Goal: Information Seeking & Learning: Learn about a topic

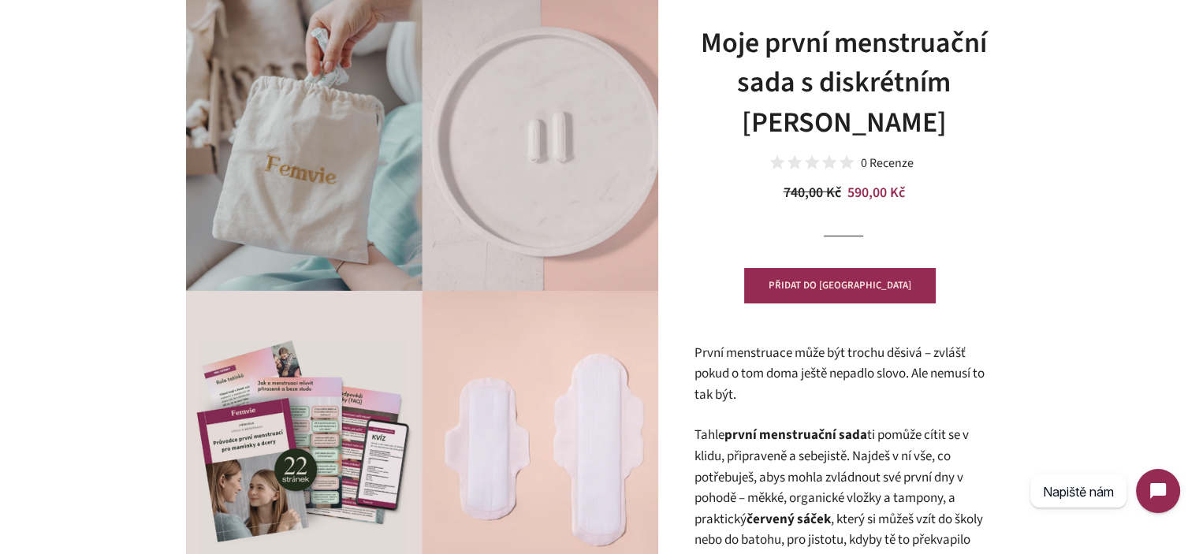
scroll to position [315, 0]
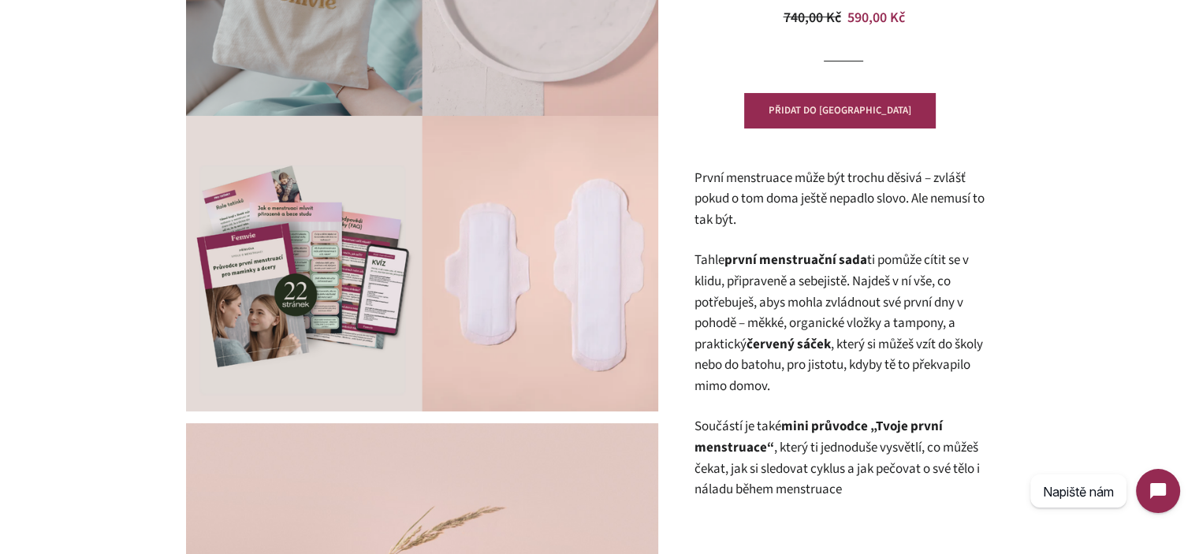
click at [805, 200] on p "První menstruace může být trochu děsivá – zvlášť pokud o tom doma ještě nepadlo…" at bounding box center [844, 199] width 300 height 63
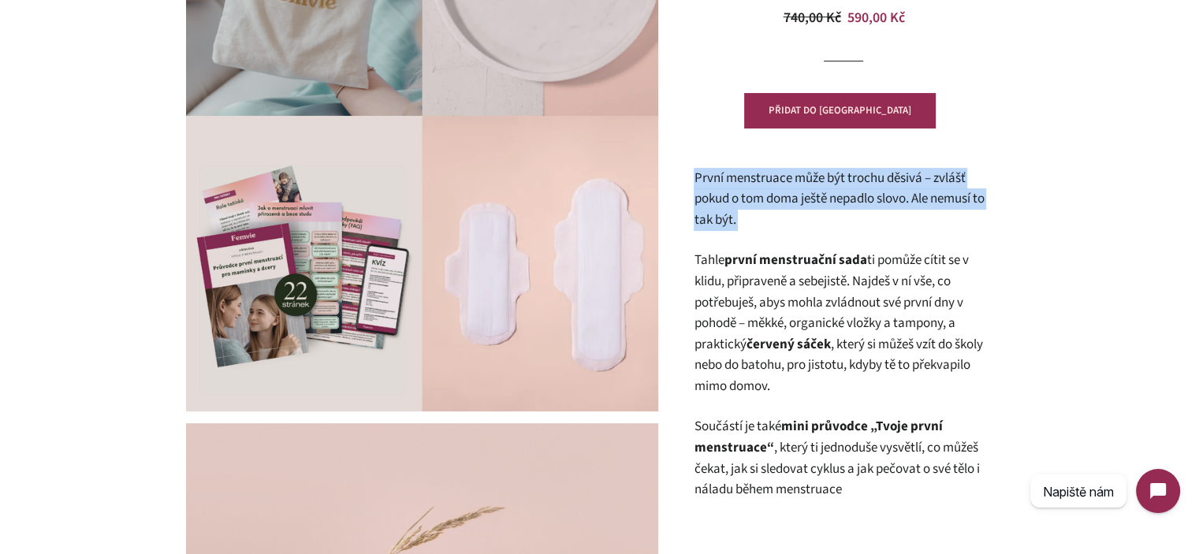
click at [805, 200] on p "První menstruace může být trochu děsivá – zvlášť pokud o tom doma ještě nepadlo…" at bounding box center [844, 199] width 300 height 63
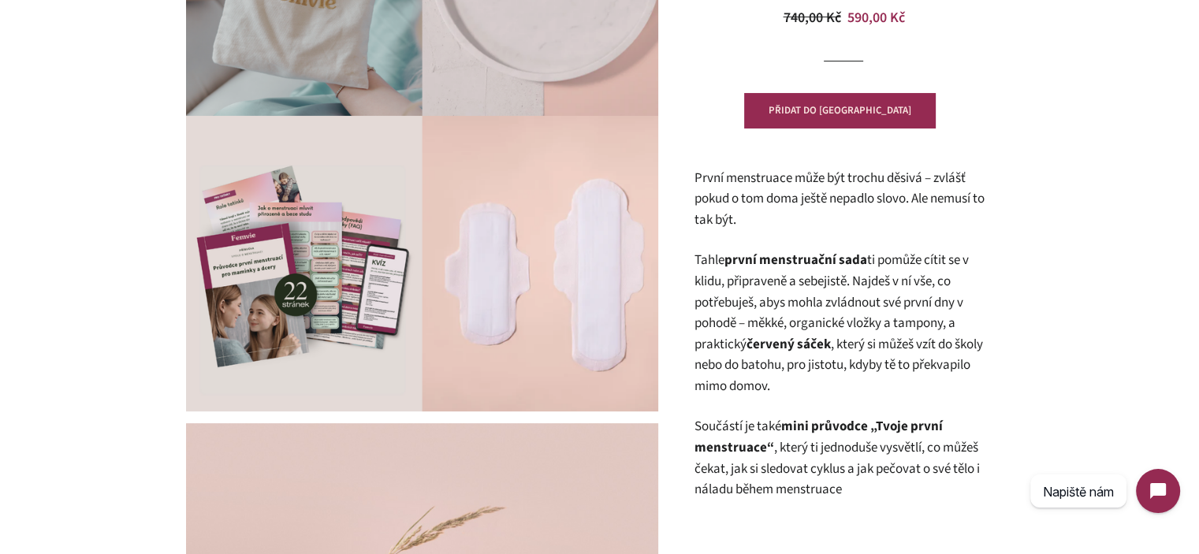
click at [831, 299] on p "Tahle první menstruační sada ti pomůže cítit se v klidu, připraveně a sebejistě…" at bounding box center [844, 323] width 300 height 147
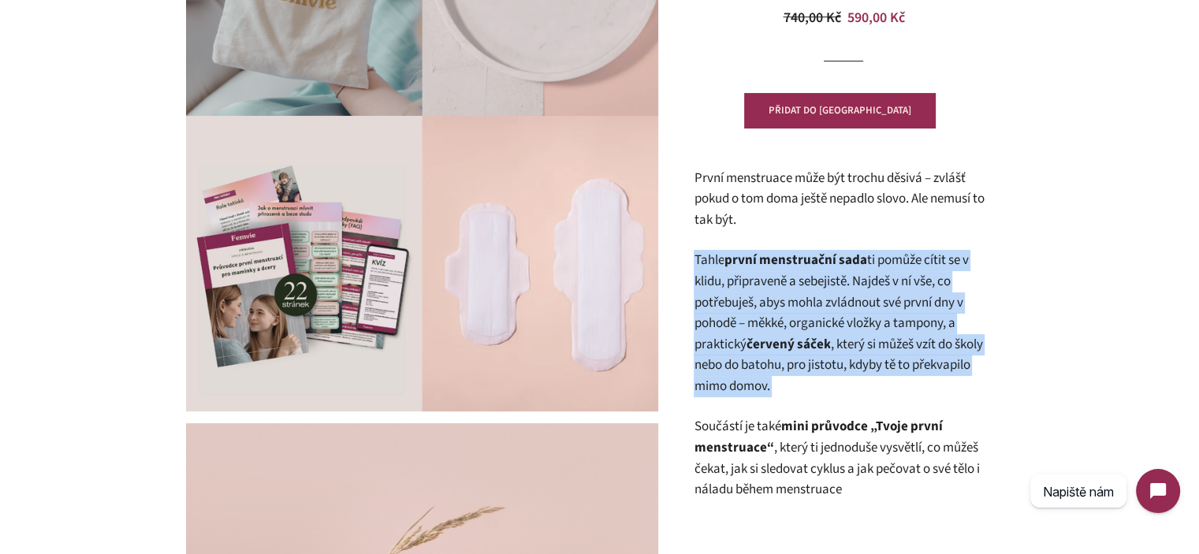
click at [831, 299] on p "Tahle první menstruační sada ti pomůže cítit se v klidu, připraveně a sebejistě…" at bounding box center [844, 323] width 300 height 147
click at [889, 333] on p "Tahle první menstruační sada ti pomůže cítit se v klidu, připraveně a sebejistě…" at bounding box center [844, 323] width 300 height 147
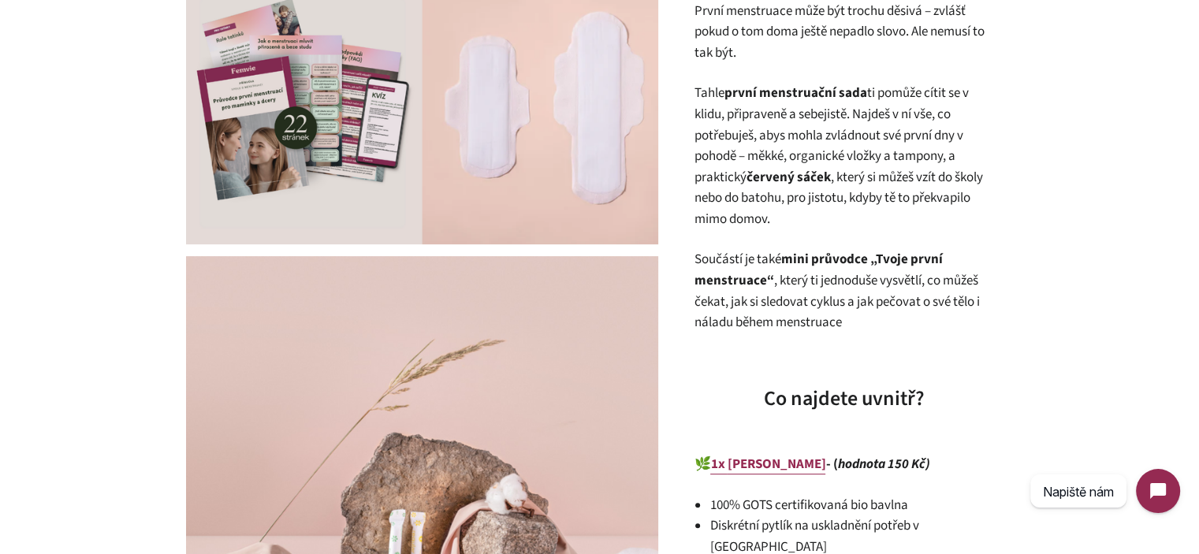
scroll to position [473, 0]
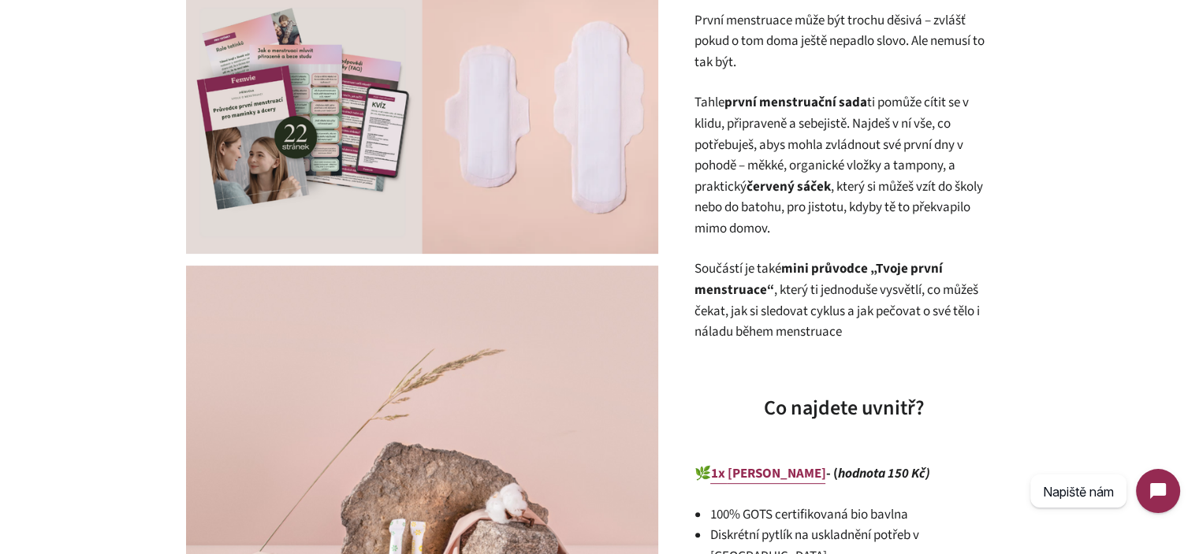
click at [786, 133] on p "Tahle první menstruační sada ti pomůže cítit se v klidu, připraveně a sebejistě…" at bounding box center [844, 165] width 300 height 147
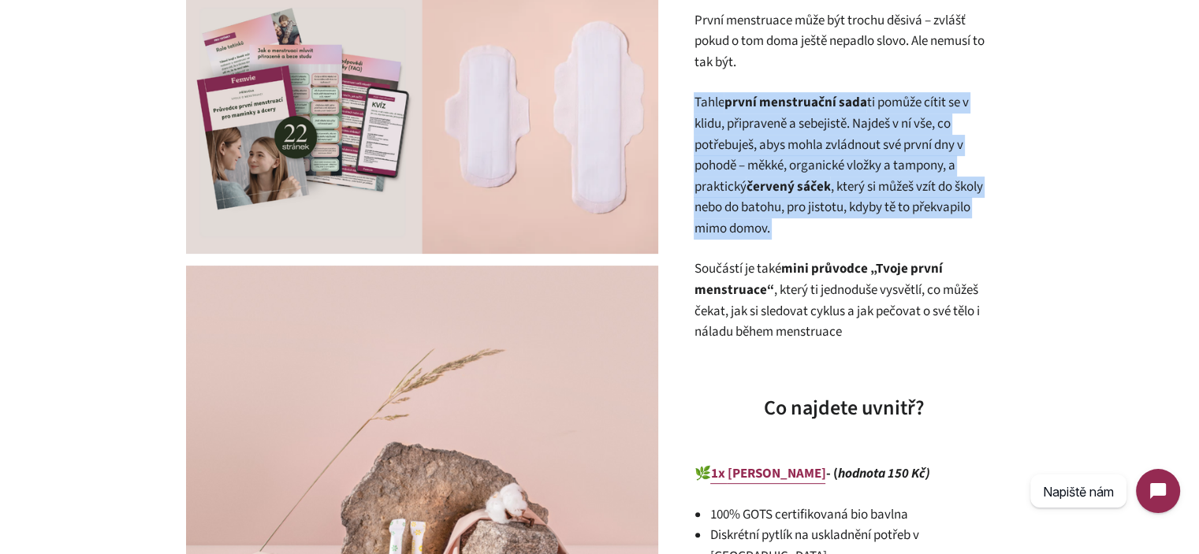
click at [786, 133] on p "Tahle první menstruační sada ti pomůže cítit se v klidu, připraveně a sebejistě…" at bounding box center [844, 165] width 300 height 147
click at [796, 207] on p "Tahle první menstruační sada ti pomůže cítit se v klidu, připraveně a sebejistě…" at bounding box center [844, 165] width 300 height 147
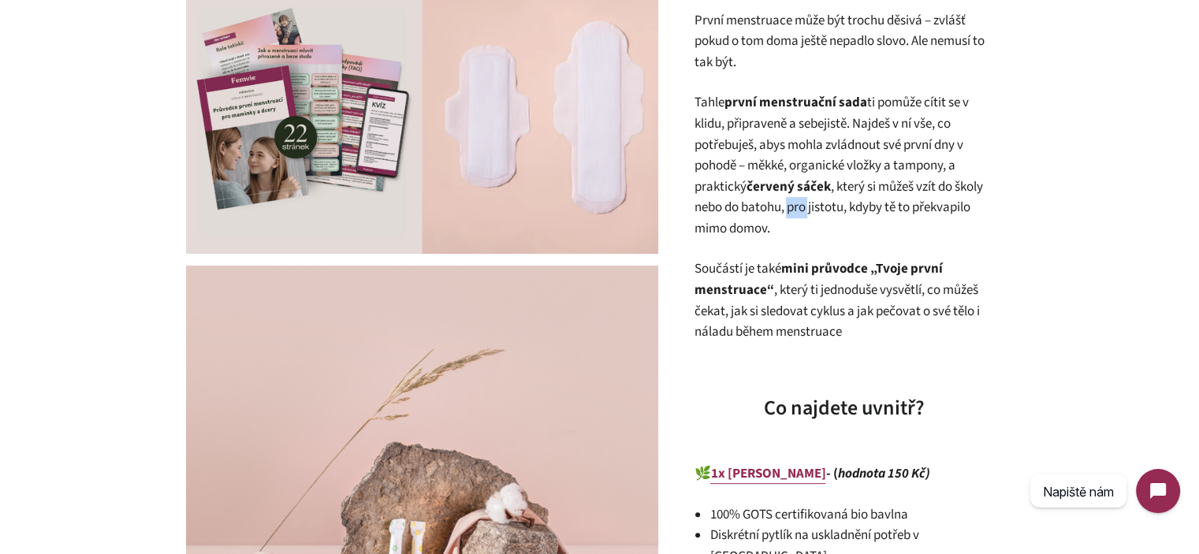
click at [796, 207] on p "Tahle první menstruační sada ti pomůže cítit se v klidu, připraveně a sebejistě…" at bounding box center [844, 165] width 300 height 147
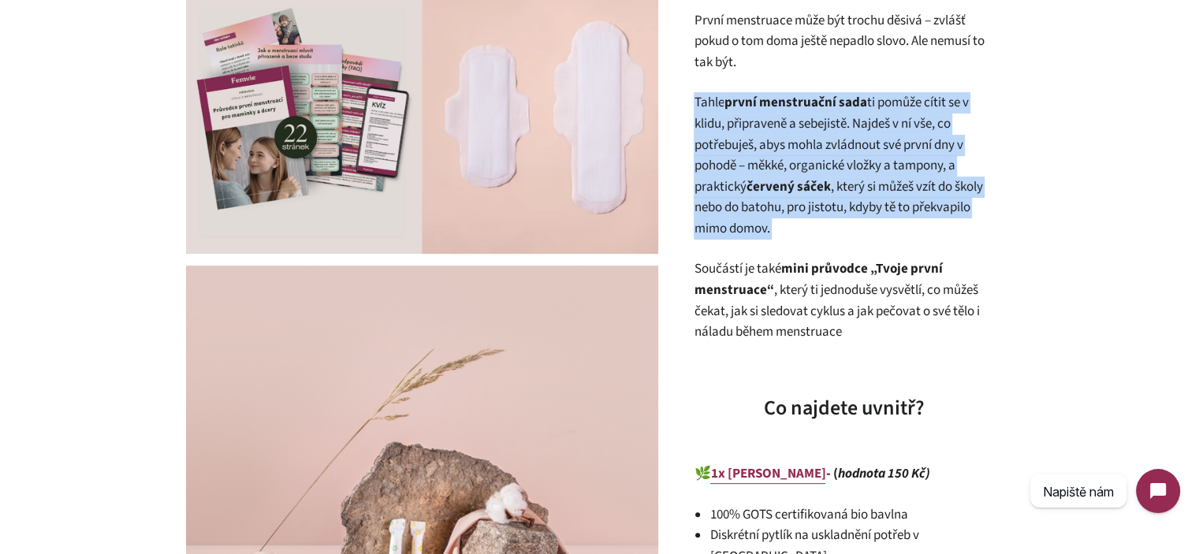
click at [797, 207] on p "Tahle první menstruační sada ti pomůže cítit se v klidu, připraveně a sebejistě…" at bounding box center [844, 165] width 300 height 147
drag, startPoint x: 808, startPoint y: 222, endPoint x: 801, endPoint y: 229, distance: 10.6
click at [808, 222] on p "Tahle první menstruační sada ti pomůže cítit se v klidu, připraveně a sebejistě…" at bounding box center [844, 165] width 300 height 147
click at [722, 125] on p "Tahle první menstruační sada ti pomůže cítit se v klidu, připraveně a sebejistě…" at bounding box center [844, 165] width 300 height 147
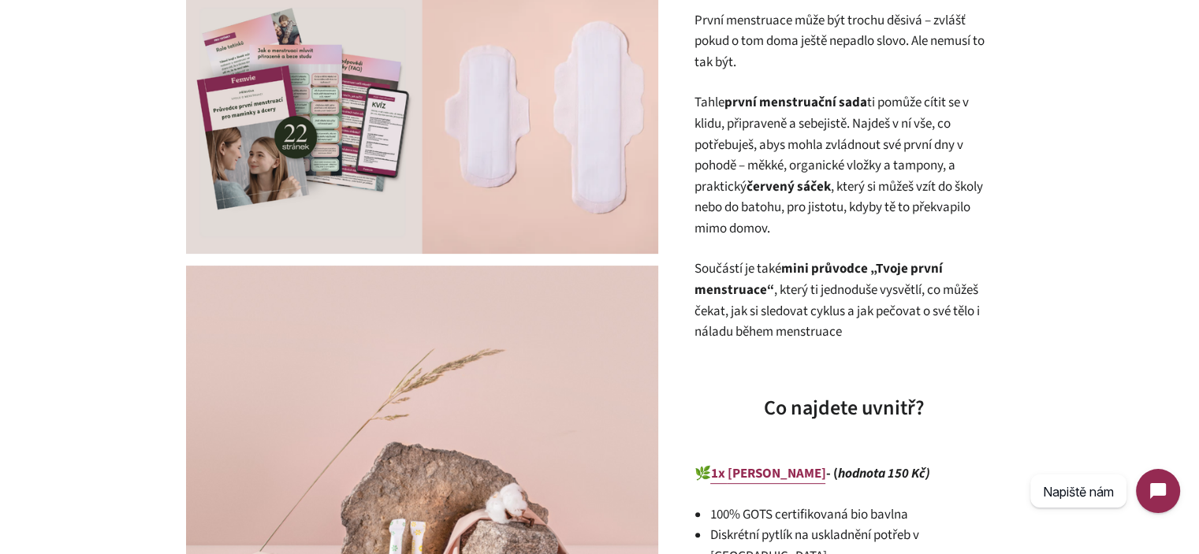
click at [720, 120] on p "Tahle první menstruační sada ti pomůže cítit se v klidu, připraveně a sebejistě…" at bounding box center [844, 165] width 300 height 147
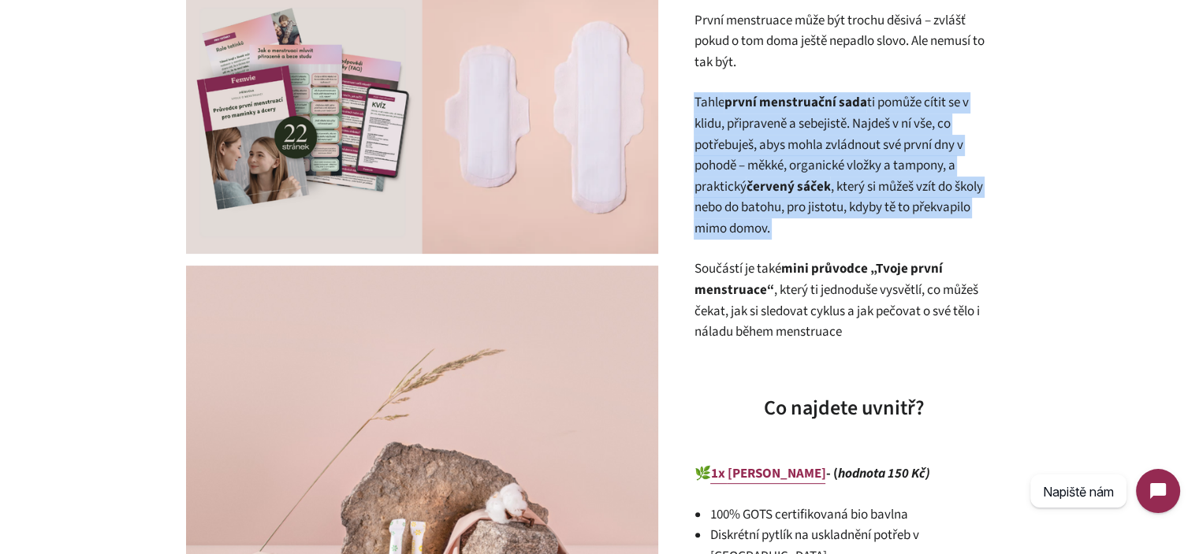
click at [720, 120] on p "Tahle první menstruační sada ti pomůže cítit se v klidu, připraveně a sebejistě…" at bounding box center [844, 165] width 300 height 147
click at [765, 179] on strong "červený sáček" at bounding box center [788, 186] width 84 height 19
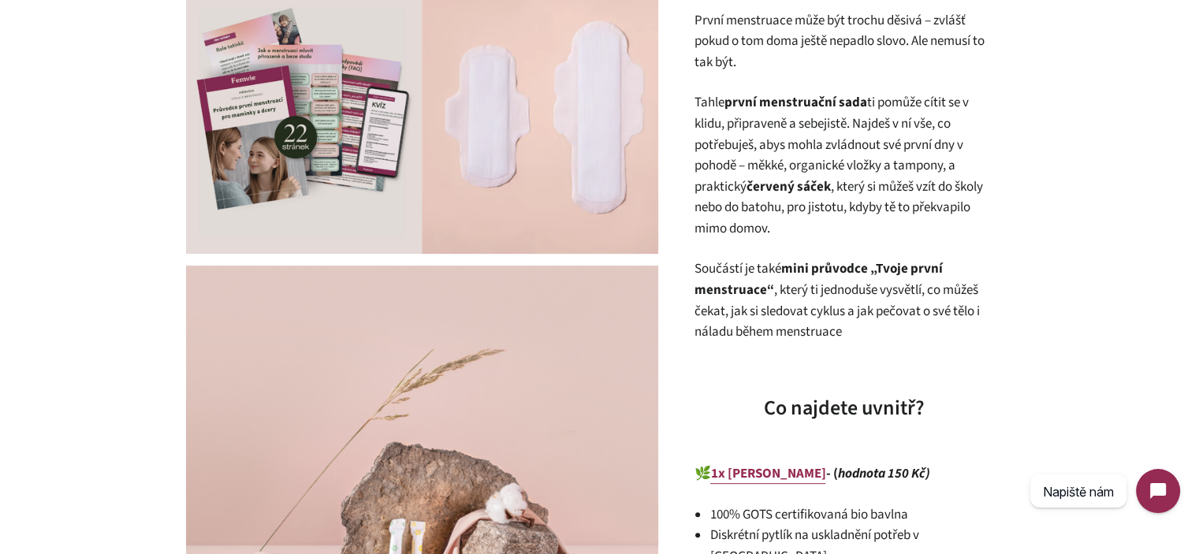
click at [829, 315] on p "Součástí je také mini průvodce „Tvoje první menstruace“ , který ti jednoduše vy…" at bounding box center [844, 301] width 300 height 84
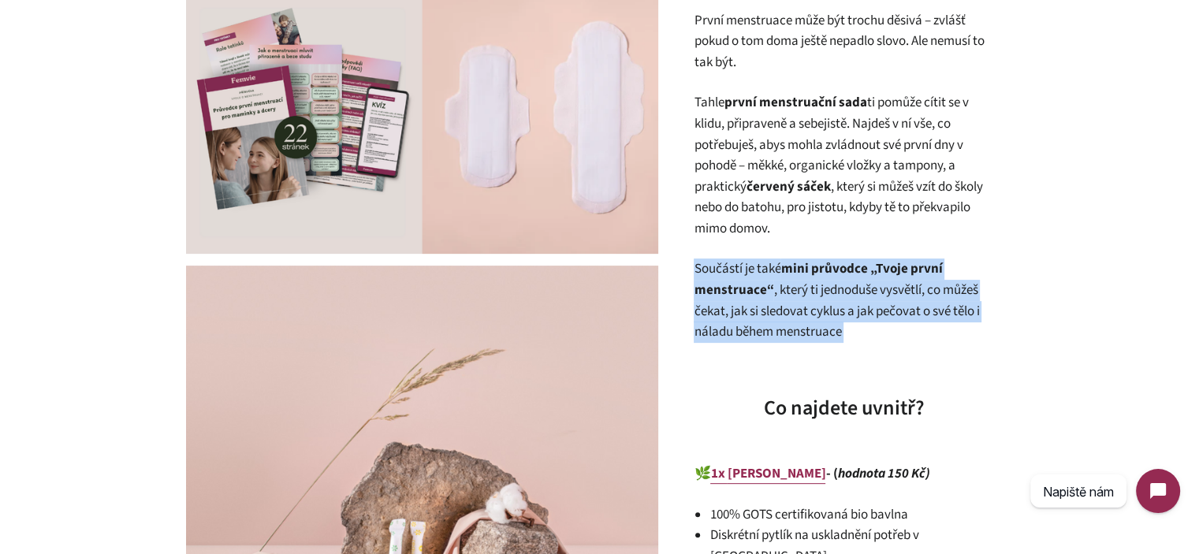
click at [829, 315] on p "Součástí je také mini průvodce „Tvoje první menstruace“ , který ti jednoduše vy…" at bounding box center [844, 301] width 300 height 84
click at [874, 333] on p "Součástí je také mini průvodce „Tvoje první menstruace“ , který ti jednoduše vy…" at bounding box center [844, 301] width 300 height 84
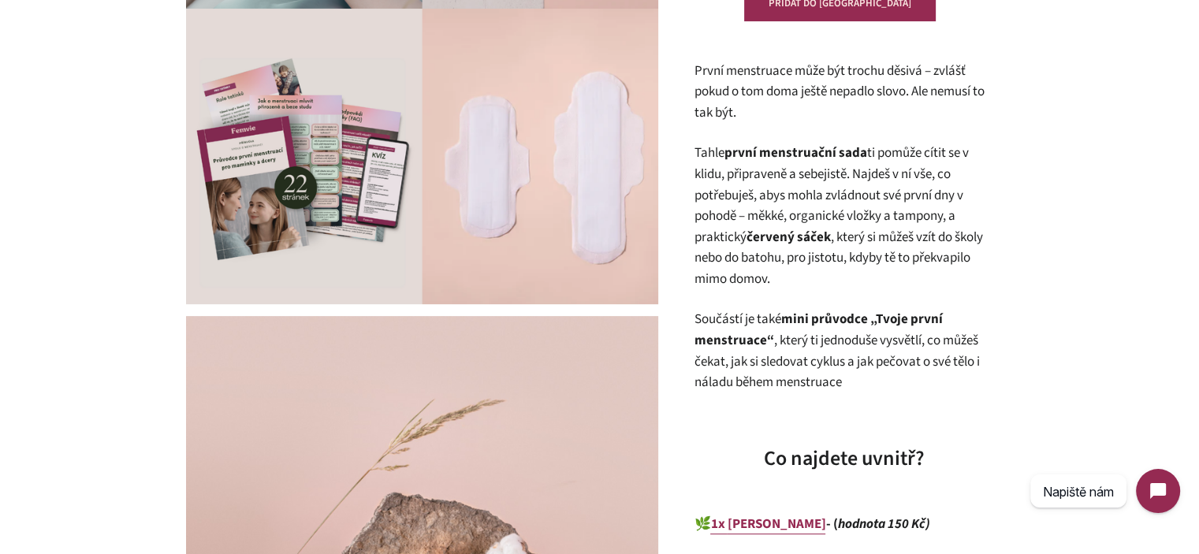
scroll to position [0, 0]
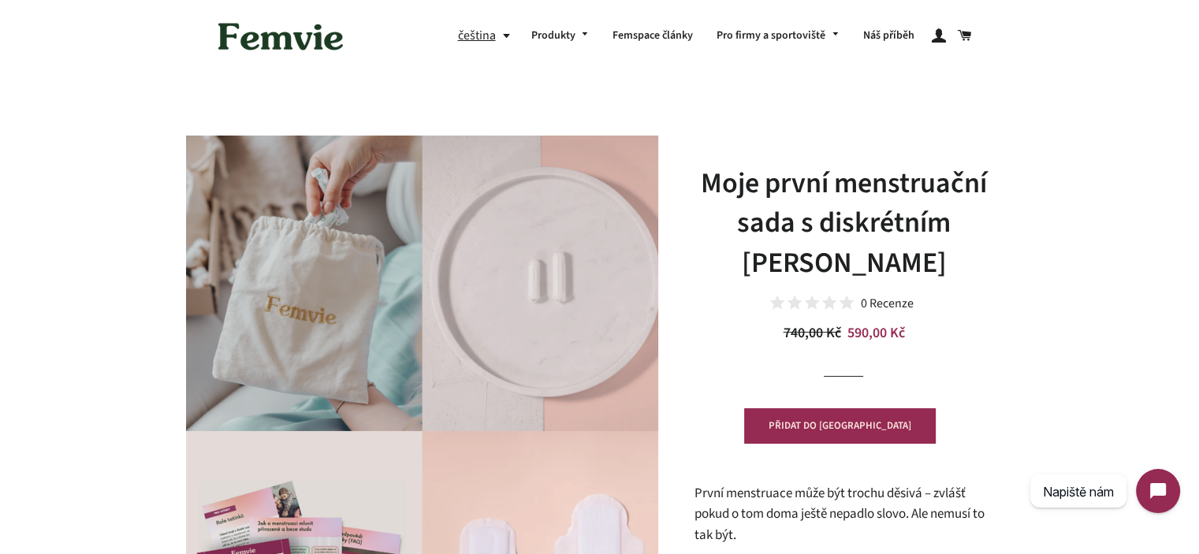
drag, startPoint x: 1046, startPoint y: 132, endPoint x: 953, endPoint y: 188, distance: 108.2
click at [938, 197] on h1 "Moje první menstruační sada s diskrétním Femvie pytlíkem" at bounding box center [844, 223] width 300 height 119
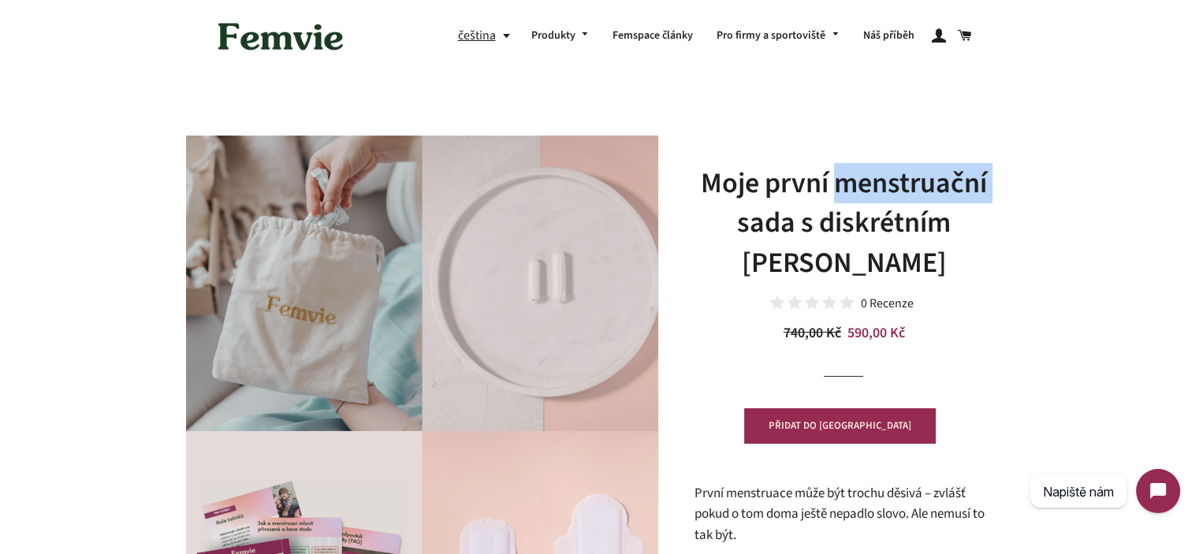
click at [938, 197] on h1 "Moje první menstruační sada s diskrétním Femvie pytlíkem" at bounding box center [844, 223] width 300 height 119
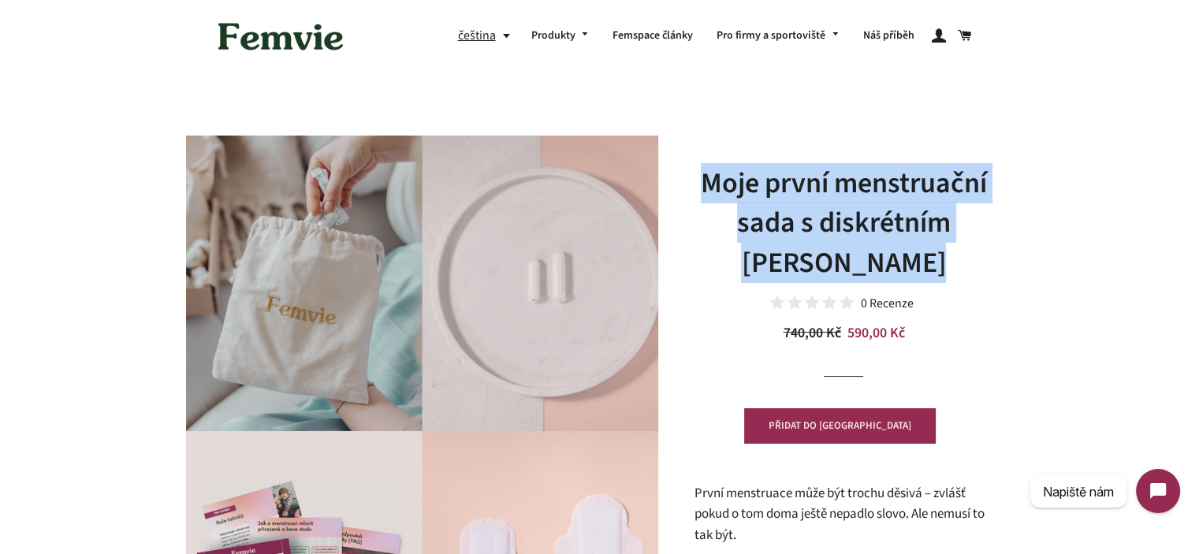
click at [938, 197] on h1 "Moje první menstruační sada s diskrétním Femvie pytlíkem" at bounding box center [844, 223] width 300 height 119
click at [992, 226] on h1 "Moje první menstruační sada s diskrétním Femvie pytlíkem" at bounding box center [844, 223] width 300 height 119
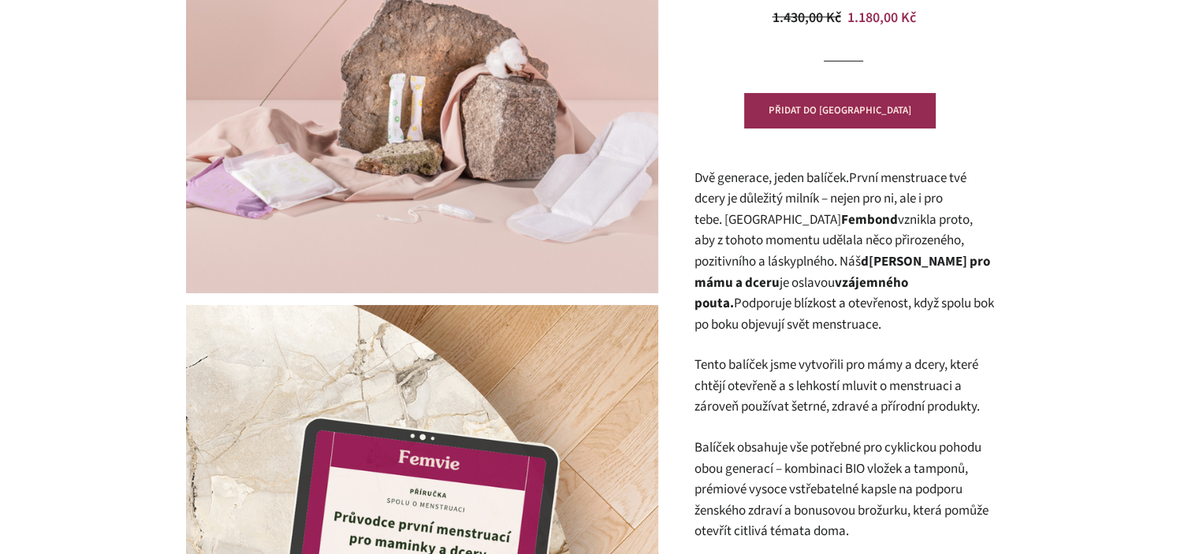
click at [880, 194] on span "Dvě generace, jeden balíček. První menstruace tvé dcery je důležitý milník – ne…" at bounding box center [833, 220] width 278 height 102
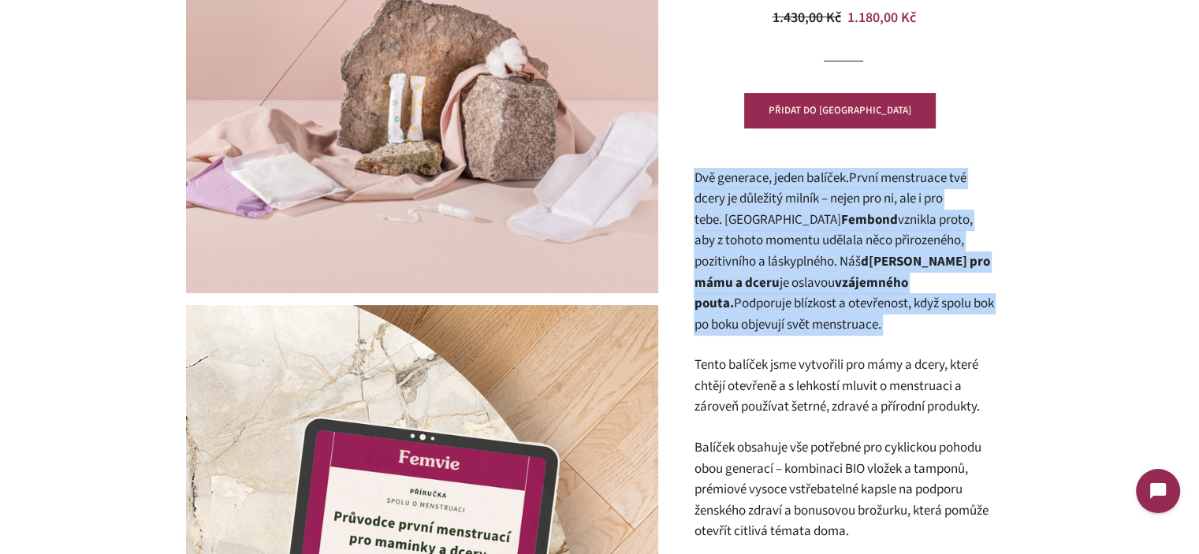
click at [880, 194] on span "Dvě generace, jeden balíček. První menstruace tvé dcery je důležitý milník – ne…" at bounding box center [833, 220] width 278 height 102
click at [891, 233] on span "Dvě generace, jeden balíček. První menstruace tvé dcery je důležitý milník – ne…" at bounding box center [833, 220] width 278 height 102
click at [788, 242] on span "Dvě generace, jeden balíček. První menstruace tvé dcery je důležitý milník – ne…" at bounding box center [833, 220] width 278 height 102
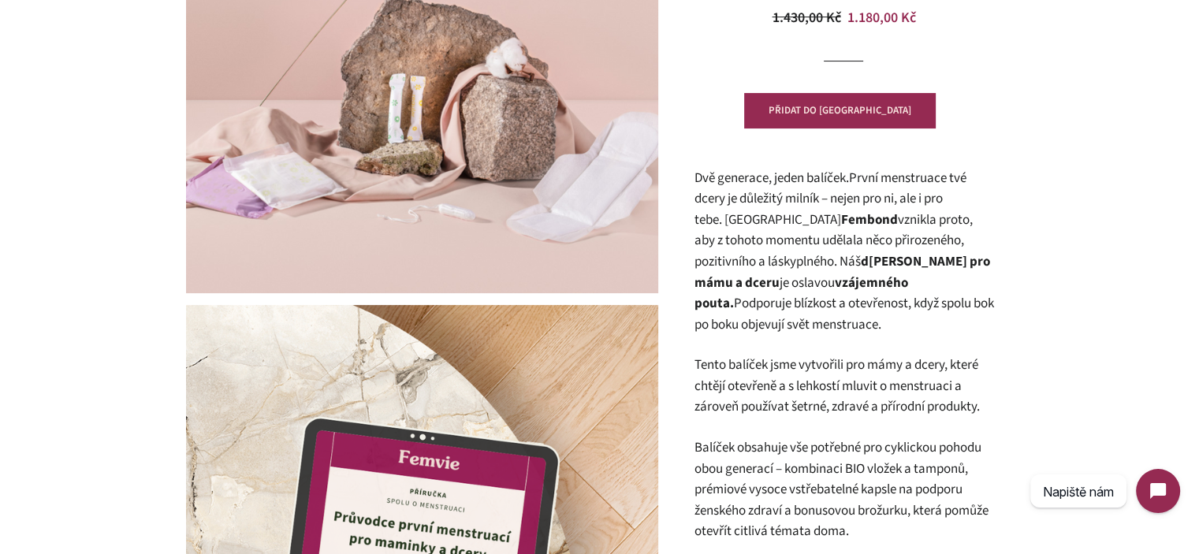
click at [811, 226] on span "Dvě generace, jeden balíček. První menstruace tvé dcery je důležitý milník – ne…" at bounding box center [833, 220] width 278 height 102
click at [812, 226] on span "Dvě generace, jeden balíček. První menstruace tvé dcery je důležitý milník – ne…" at bounding box center [833, 220] width 278 height 102
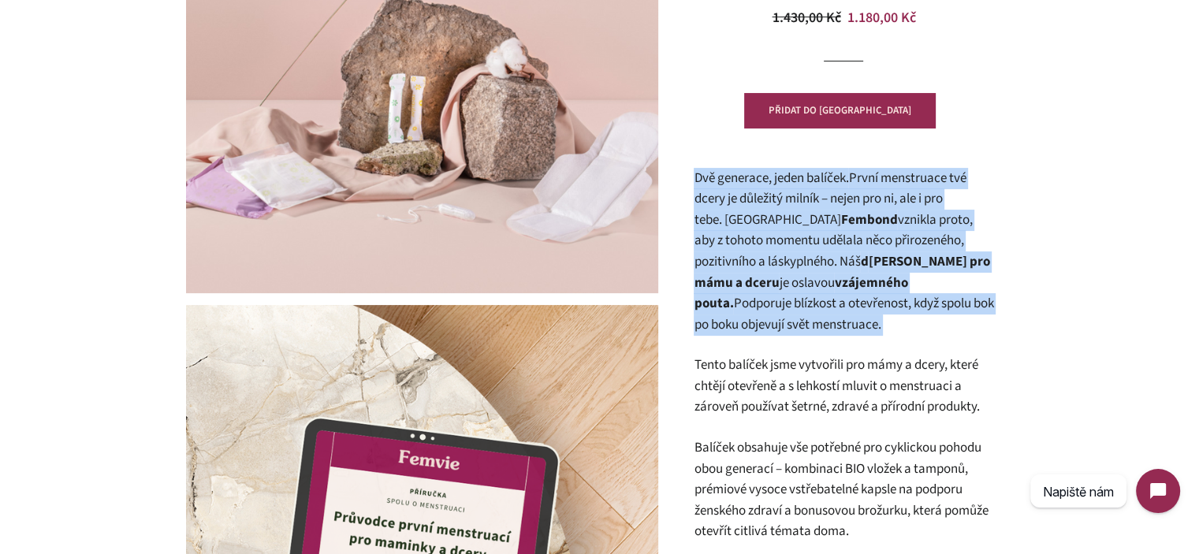
click at [812, 226] on span "Dvě generace, jeden balíček. První menstruace tvé dcery je důležitý milník – ne…" at bounding box center [833, 220] width 278 height 102
click at [845, 277] on strong "vzájemného pouta." at bounding box center [801, 294] width 214 height 40
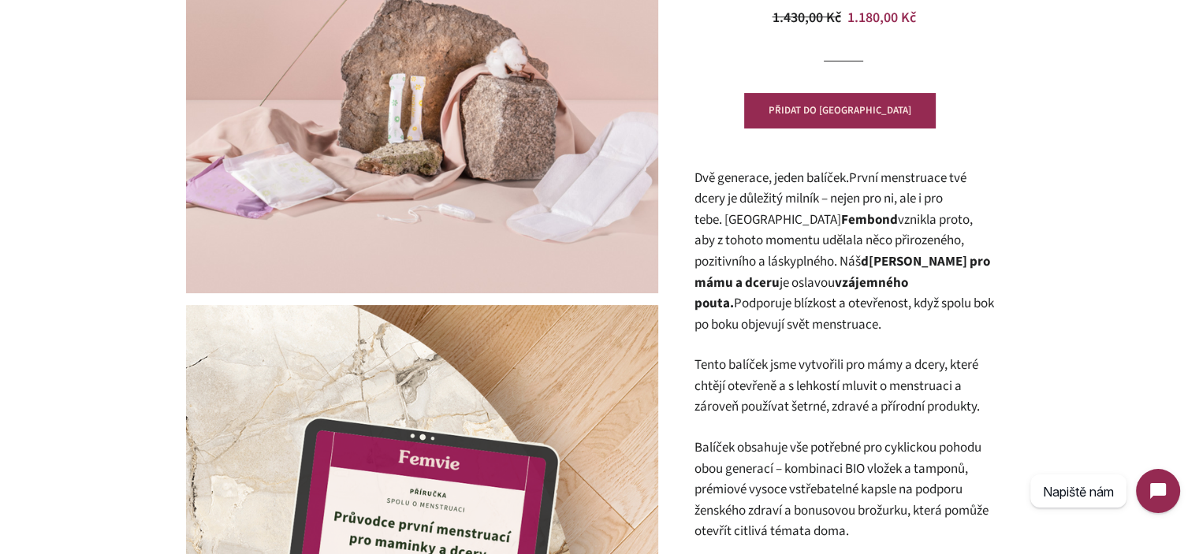
click at [779, 261] on span "Dvě generace, jeden balíček. První menstruace tvé dcery je důležitý milník – ne…" at bounding box center [833, 220] width 278 height 102
drag, startPoint x: 868, startPoint y: 291, endPoint x: 880, endPoint y: 328, distance: 38.9
click at [880, 328] on p "Dvě generace, jeden balíček. První menstruace tvé dcery je důležitý milník – ne…" at bounding box center [844, 252] width 300 height 168
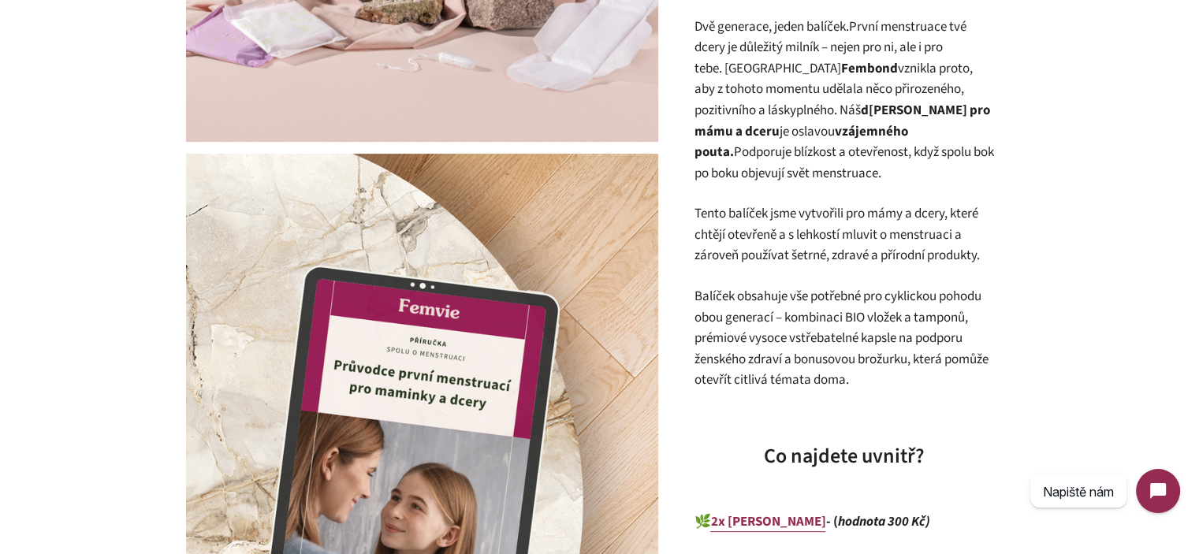
scroll to position [473, 0]
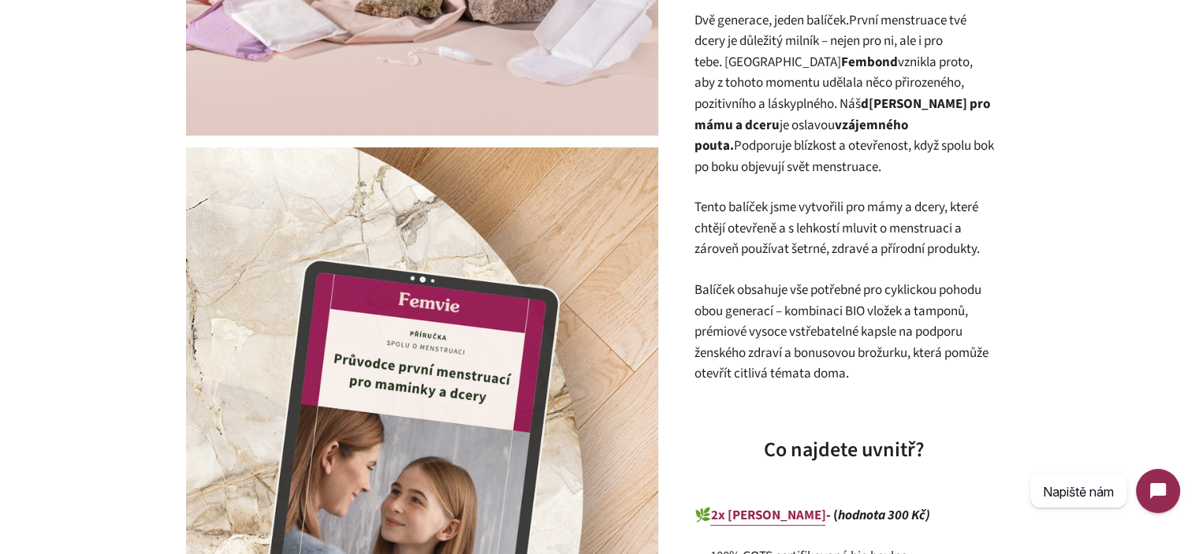
click at [873, 233] on p "Tento balíček jsme vytvořili pro mámy a dcery, které chtějí otevřeně a s lehkos…" at bounding box center [844, 228] width 300 height 63
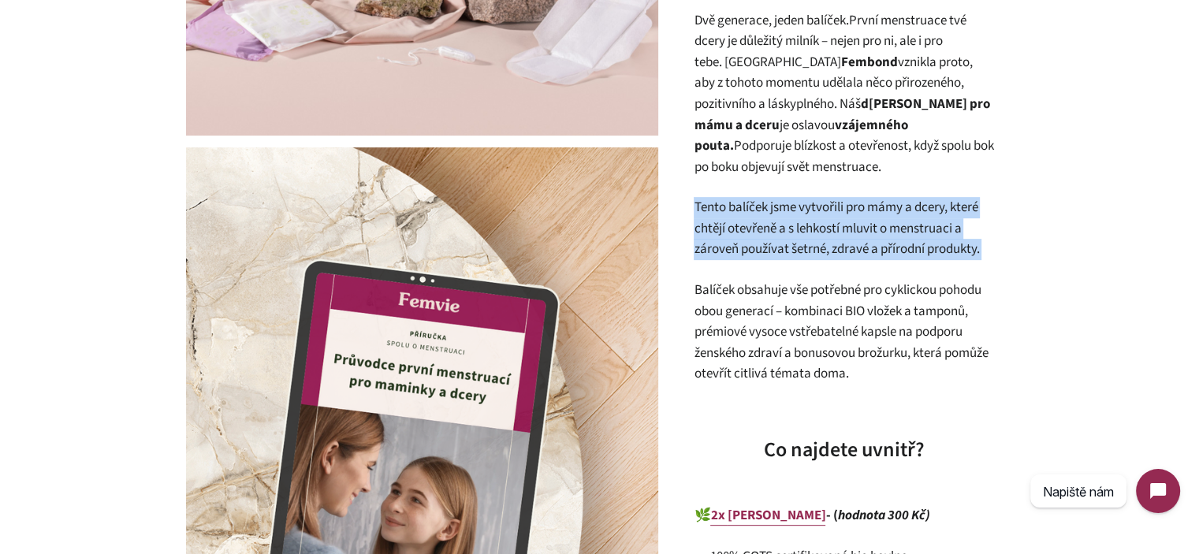
click at [873, 233] on p "Tento balíček jsme vytvořili pro mámy a dcery, které chtějí otevřeně a s lehkos…" at bounding box center [844, 228] width 300 height 63
copy div "Tento balíček jsme vytvořili pro mámy a dcery, které chtějí otevřeně a s lehkos…"
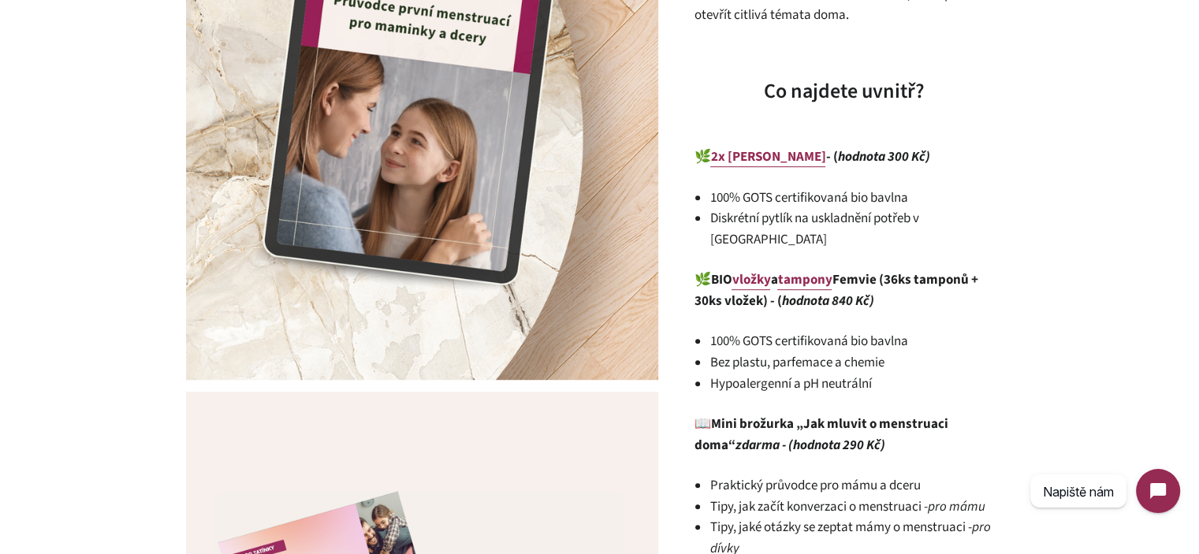
scroll to position [867, 0]
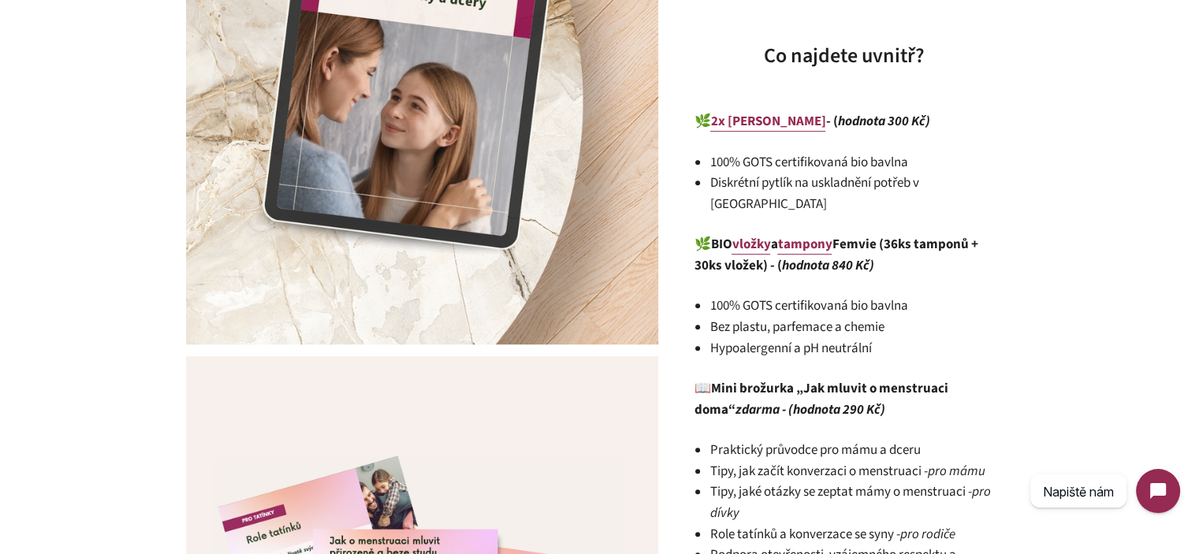
click at [813, 177] on li "Diskrétní pytlík na uskladnění potřeb v [GEOGRAPHIC_DATA]" at bounding box center [851, 194] width 284 height 42
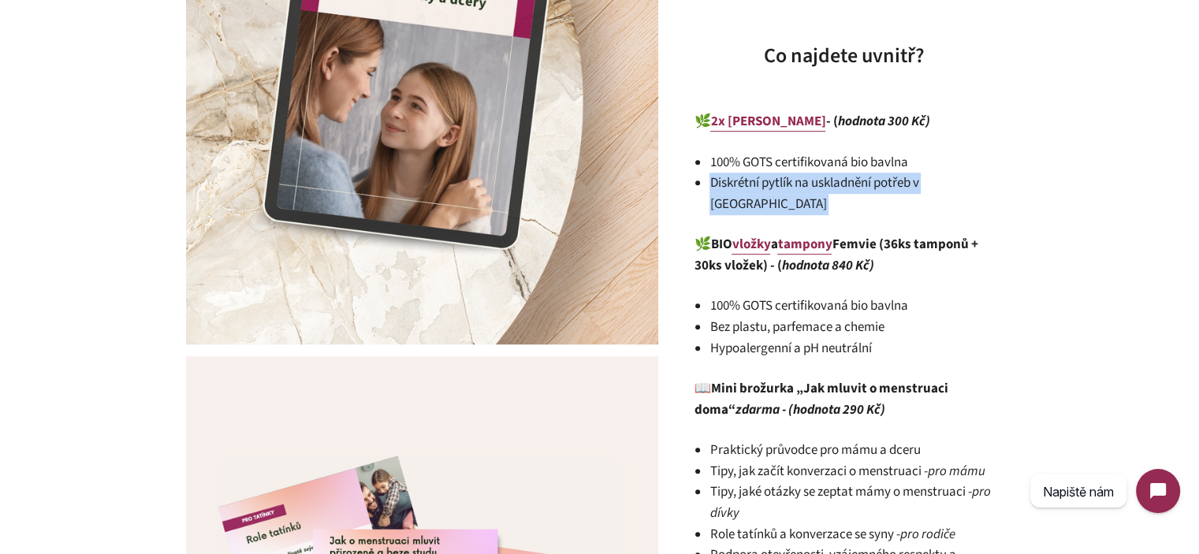
click at [813, 177] on li "Diskrétní pytlík na uskladnění potřeb v [GEOGRAPHIC_DATA]" at bounding box center [851, 194] width 284 height 42
click at [985, 176] on li "Diskrétní pytlík na uskladnění potřeb v [GEOGRAPHIC_DATA]" at bounding box center [851, 194] width 284 height 42
drag, startPoint x: 996, startPoint y: 183, endPoint x: 709, endPoint y: 160, distance: 287.8
click at [709, 160] on div "Fembond – menstruační balíček pro maminku a dceru 0 Recenze Běžná cena 1.430,00…" at bounding box center [835, 108] width 355 height 1680
click at [709, 160] on li "100% GOTS certifikovaná bio bavlna" at bounding box center [851, 162] width 284 height 21
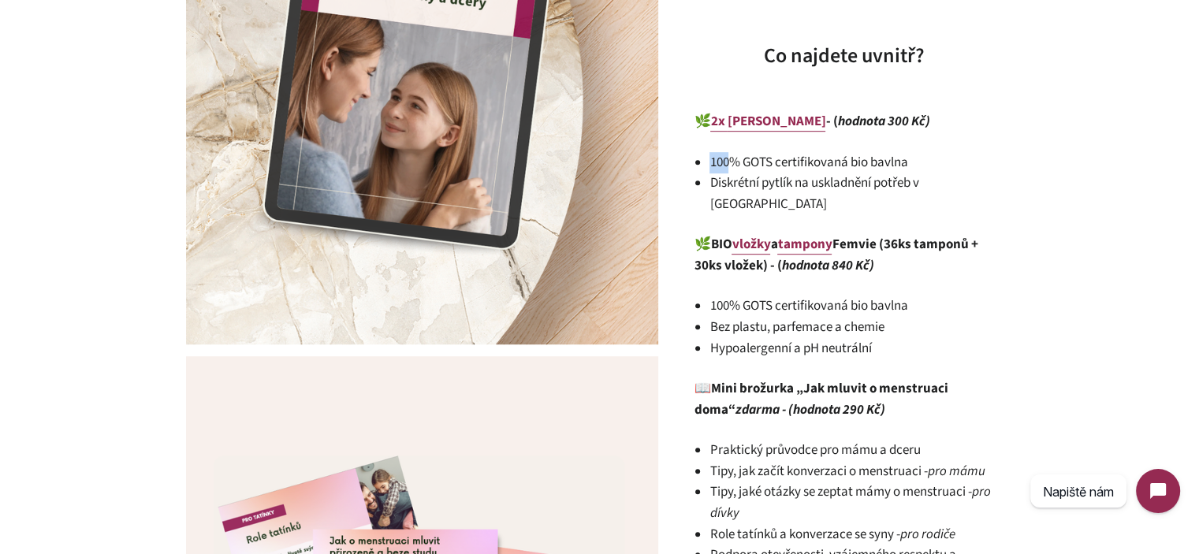
click at [709, 160] on li "100% GOTS certifikovaná bio bavlna" at bounding box center [851, 162] width 284 height 21
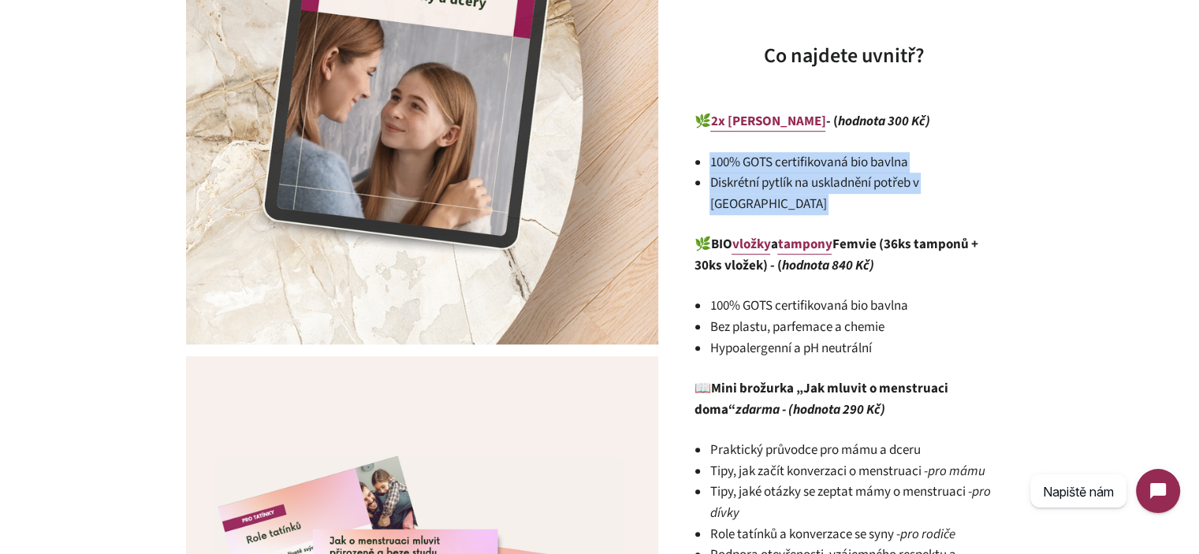
drag, startPoint x: 709, startPoint y: 160, endPoint x: 972, endPoint y: 174, distance: 262.9
click at [970, 173] on ul "100% GOTS certifikovaná bio bavlna Diskrétní pytlík na uskladnění potřeb v bato…" at bounding box center [851, 183] width 284 height 63
drag, startPoint x: 972, startPoint y: 174, endPoint x: 693, endPoint y: 536, distance: 456.9
click at [972, 176] on li "Diskrétní pytlík na uskladnění potřeb v [GEOGRAPHIC_DATA]" at bounding box center [851, 194] width 284 height 42
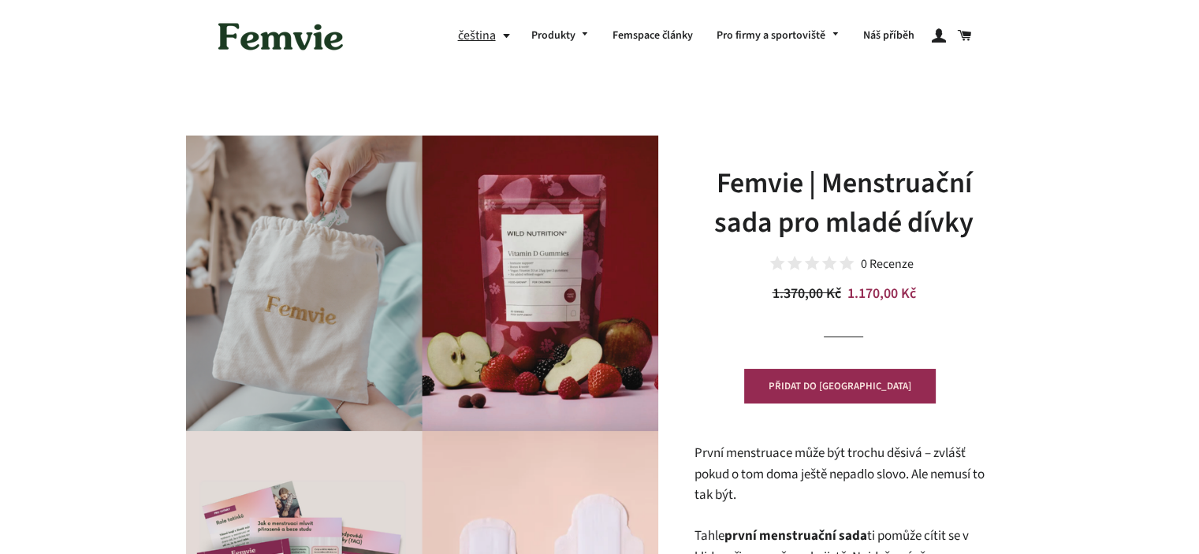
scroll to position [315, 0]
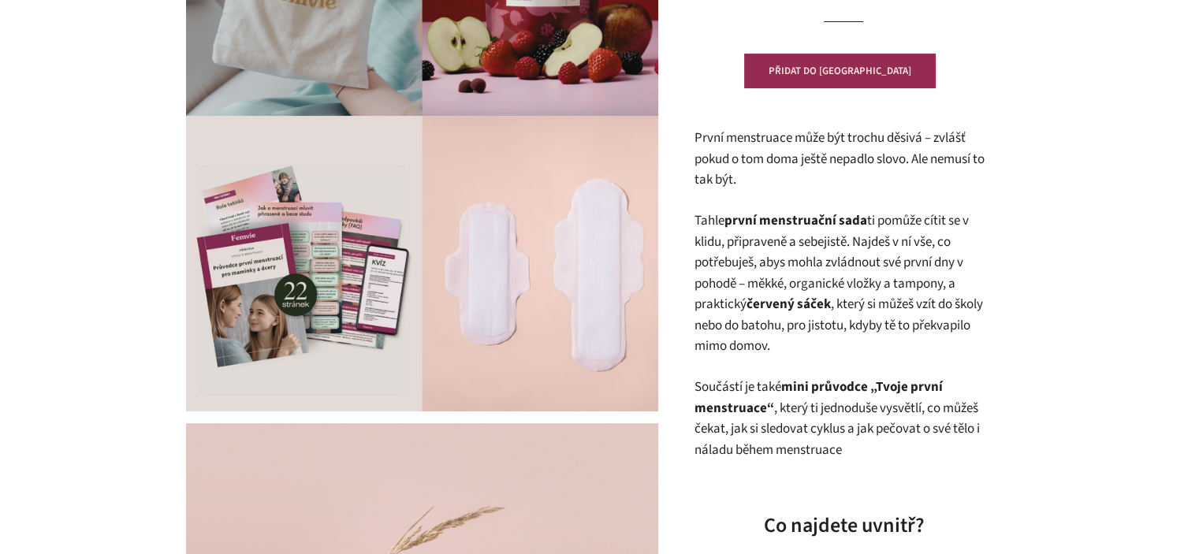
click at [763, 152] on p "První menstruace může být trochu děsivá – zvlášť pokud o tom doma ještě nepadlo…" at bounding box center [844, 159] width 300 height 63
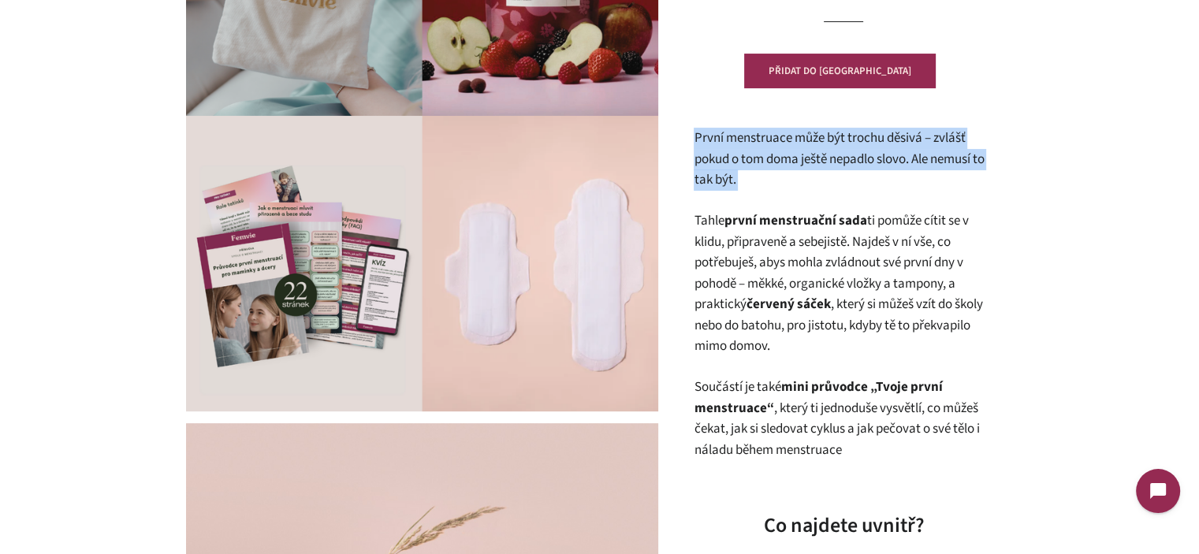
click at [763, 152] on p "První menstruace může být trochu děsivá – zvlášť pokud o tom doma ještě nepadlo…" at bounding box center [844, 159] width 300 height 63
click at [800, 181] on p "První menstruace může být trochu děsivá – zvlášť pokud o tom doma ještě nepadlo…" at bounding box center [844, 159] width 300 height 63
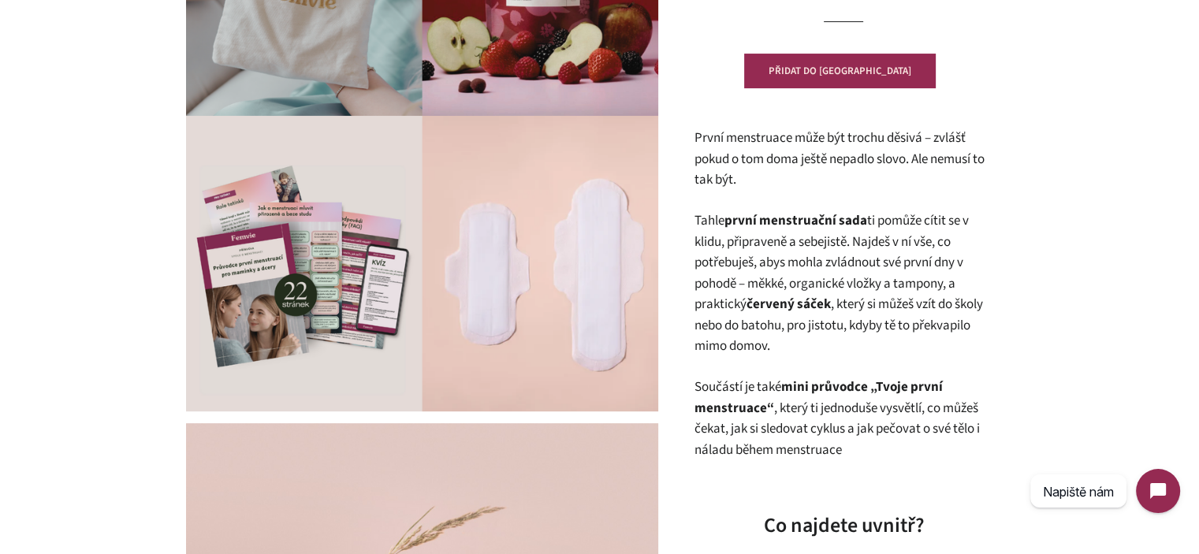
click at [803, 225] on strong "první menstruační sada" at bounding box center [795, 220] width 143 height 19
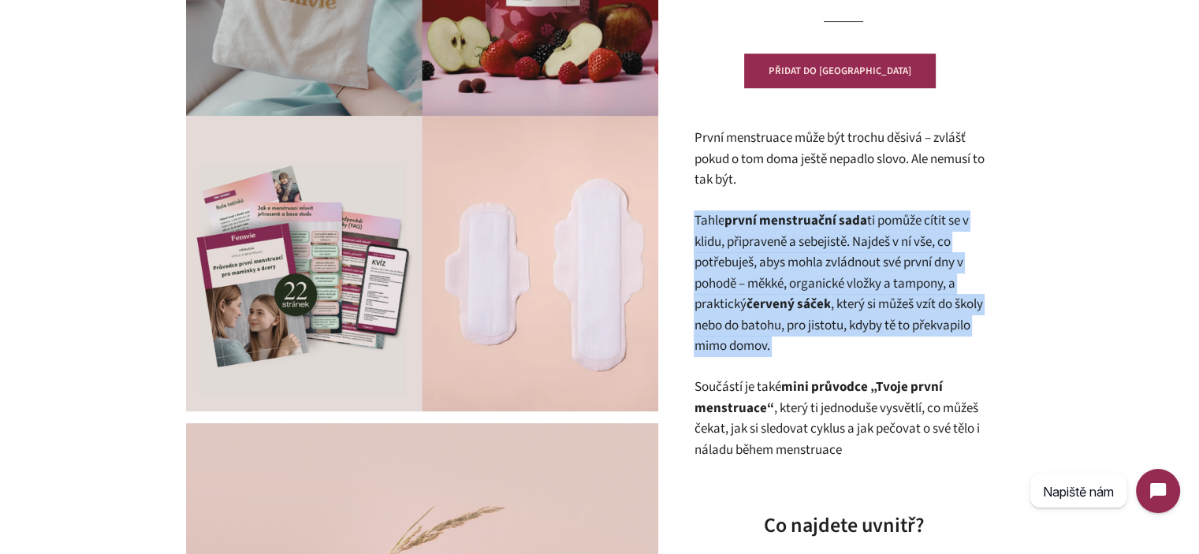
click at [803, 225] on strong "první menstruační sada" at bounding box center [795, 220] width 143 height 19
click at [826, 257] on p "Tahle první menstruační sada ti pomůže cítit se v klidu, připraveně a sebejistě…" at bounding box center [844, 283] width 300 height 147
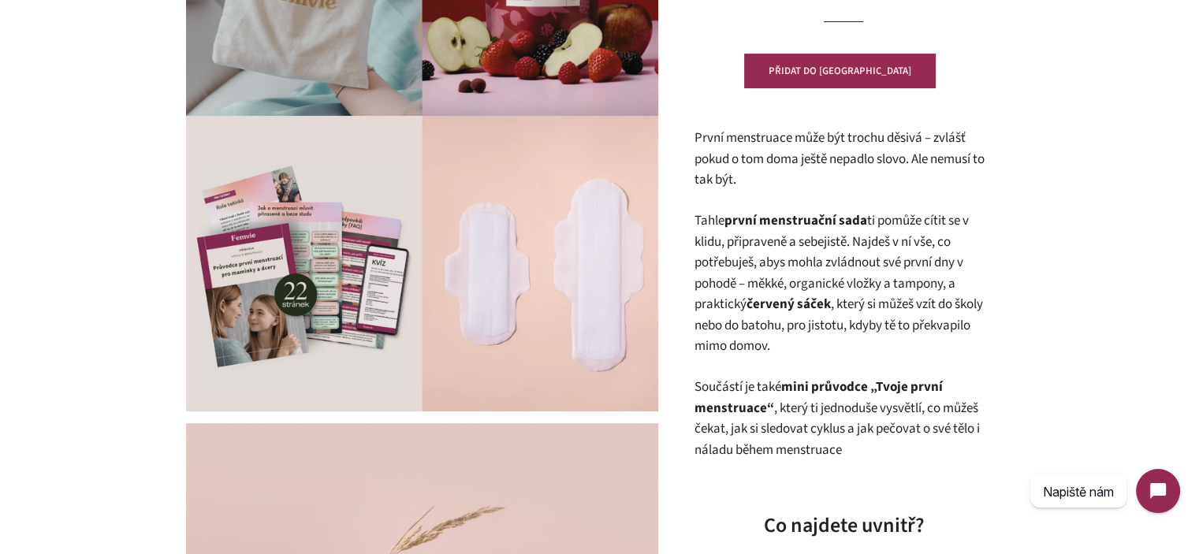
click at [864, 242] on p "Tahle první menstruační sada ti pomůže cítit se v klidu, připraveně a sebejistě…" at bounding box center [844, 283] width 300 height 147
click at [856, 242] on p "Tahle první menstruační sada ti pomůže cítit se v klidu, připraveně a sebejistě…" at bounding box center [844, 283] width 300 height 147
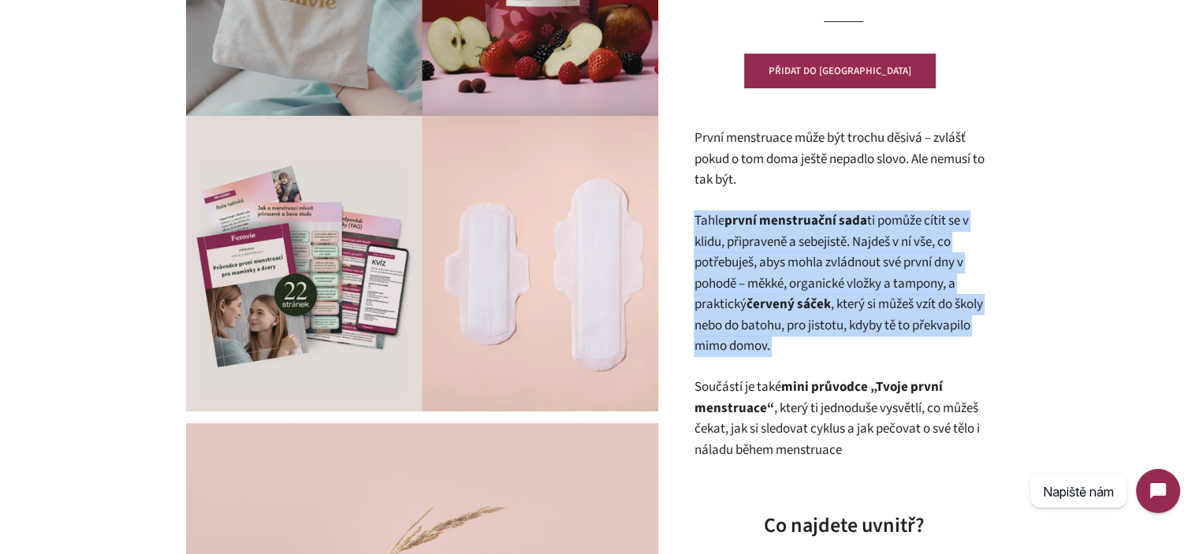
click at [856, 242] on p "Tahle první menstruační sada ti pomůže cítit se v klidu, připraveně a sebejistě…" at bounding box center [844, 283] width 300 height 147
click at [870, 270] on p "Tahle první menstruační sada ti pomůže cítit se v klidu, připraveně a sebejistě…" at bounding box center [844, 283] width 300 height 147
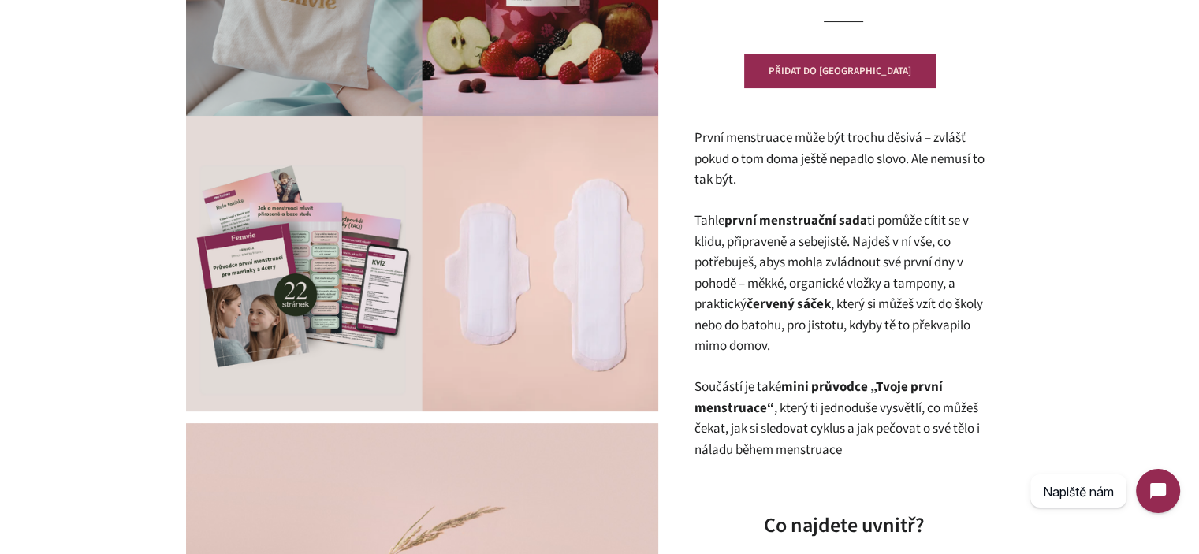
click at [841, 316] on p "Tahle první menstruační sada ti pomůže cítit se v klidu, připraveně a sebejistě…" at bounding box center [844, 283] width 300 height 147
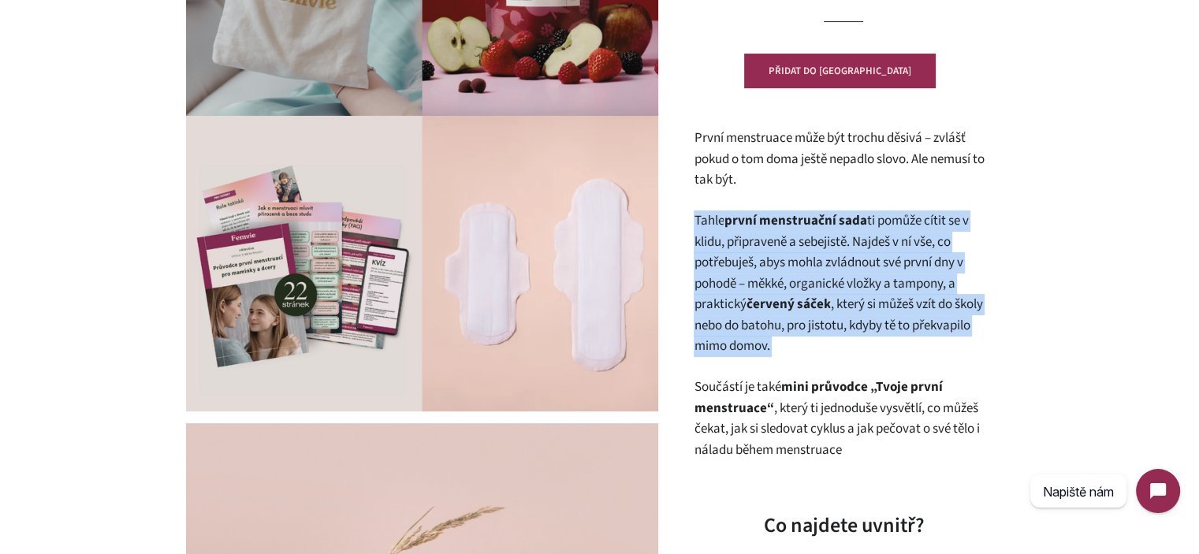
click at [841, 316] on p "Tahle první menstruační sada ti pomůže cítit se v klidu, připraveně a sebejistě…" at bounding box center [844, 283] width 300 height 147
click at [880, 333] on p "Tahle první menstruační sada ti pomůže cítit se v klidu, připraveně a sebejistě…" at bounding box center [844, 283] width 300 height 147
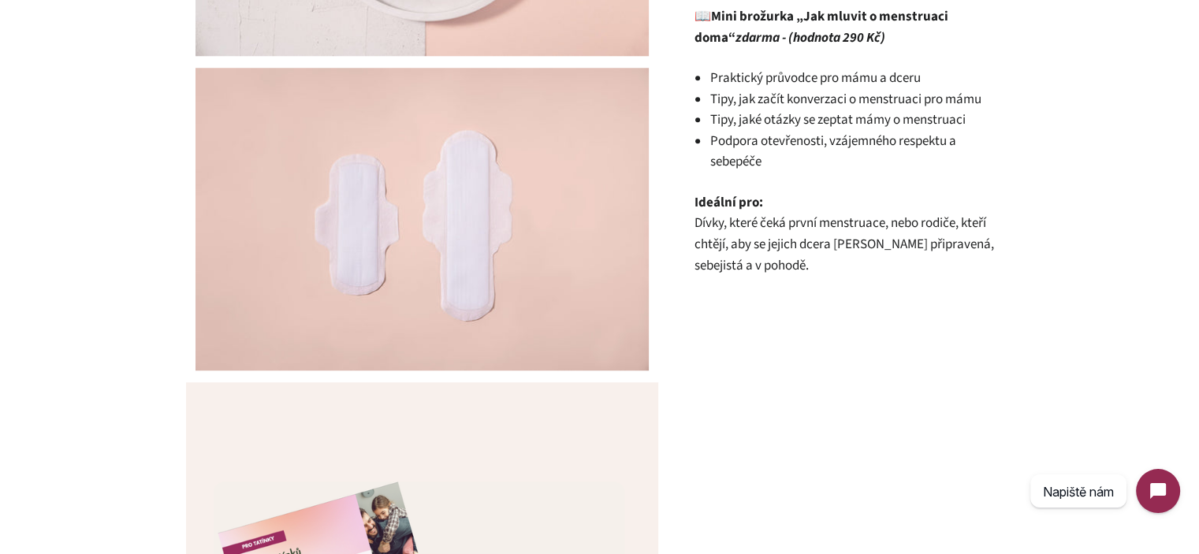
scroll to position [1498, 0]
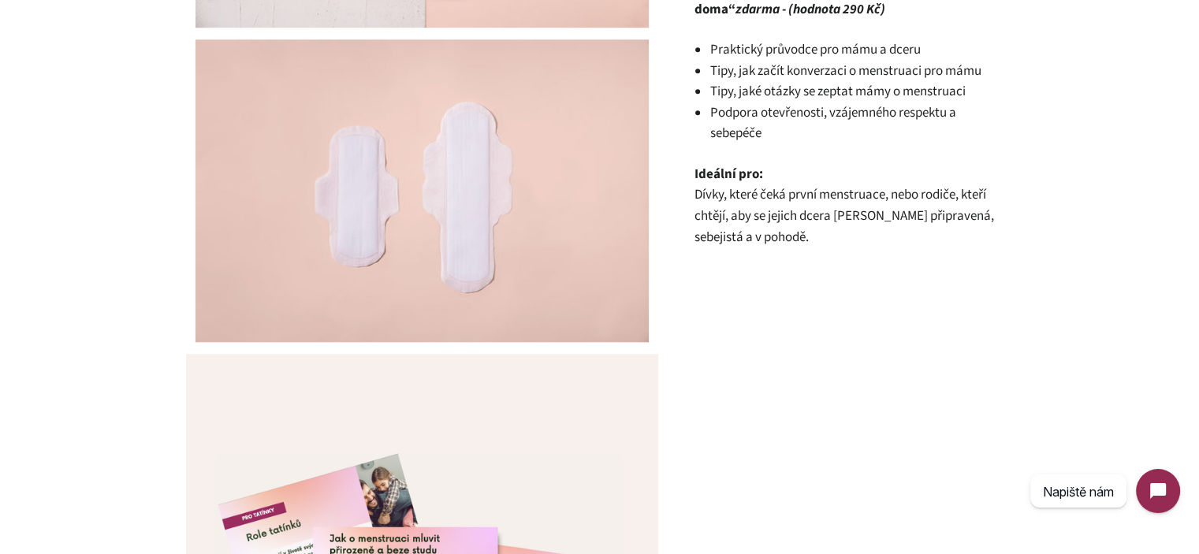
click at [900, 188] on span "Dívky, které čeká první menstruace, nebo rodiče, kteří chtějí, aby se jejich dc…" at bounding box center [844, 215] width 300 height 61
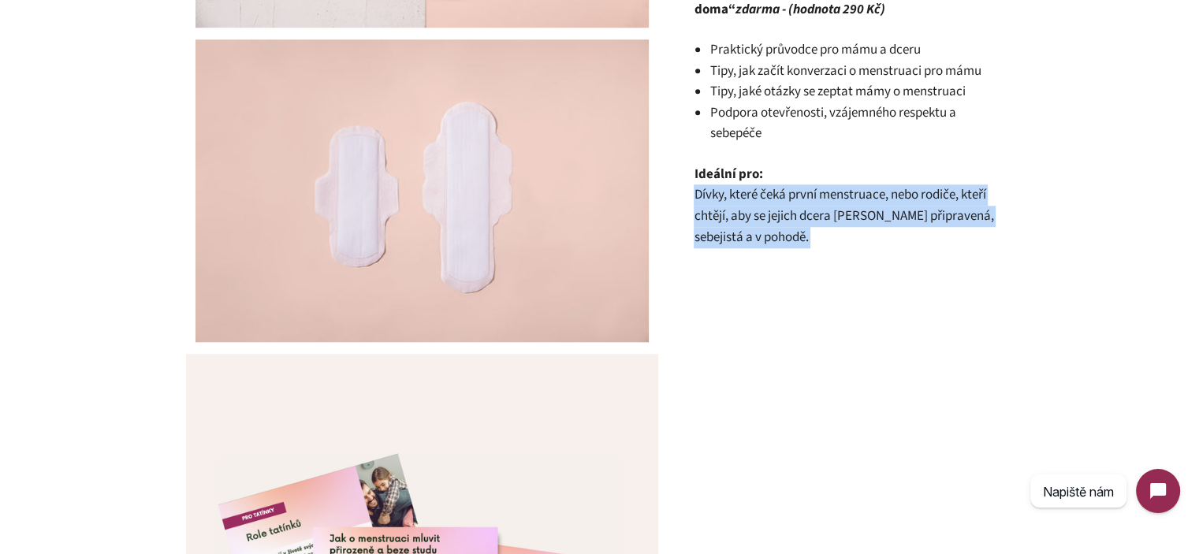
click at [900, 188] on span "Dívky, které čeká první menstruace, nebo rodiče, kteří chtějí, aby se jejich dc…" at bounding box center [844, 215] width 300 height 61
copy div "Dívky, které čeká první menstruace, nebo rodiče, kteří chtějí, aby se jejich dc…"
click at [821, 337] on div "/" at bounding box center [587, 282] width 851 height 3289
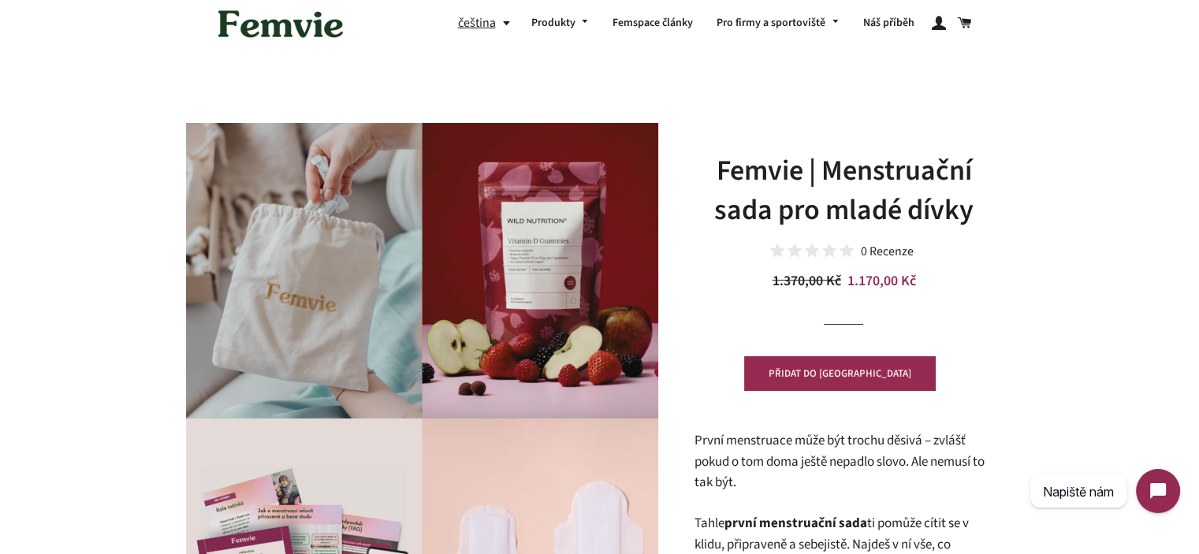
scroll to position [517, 0]
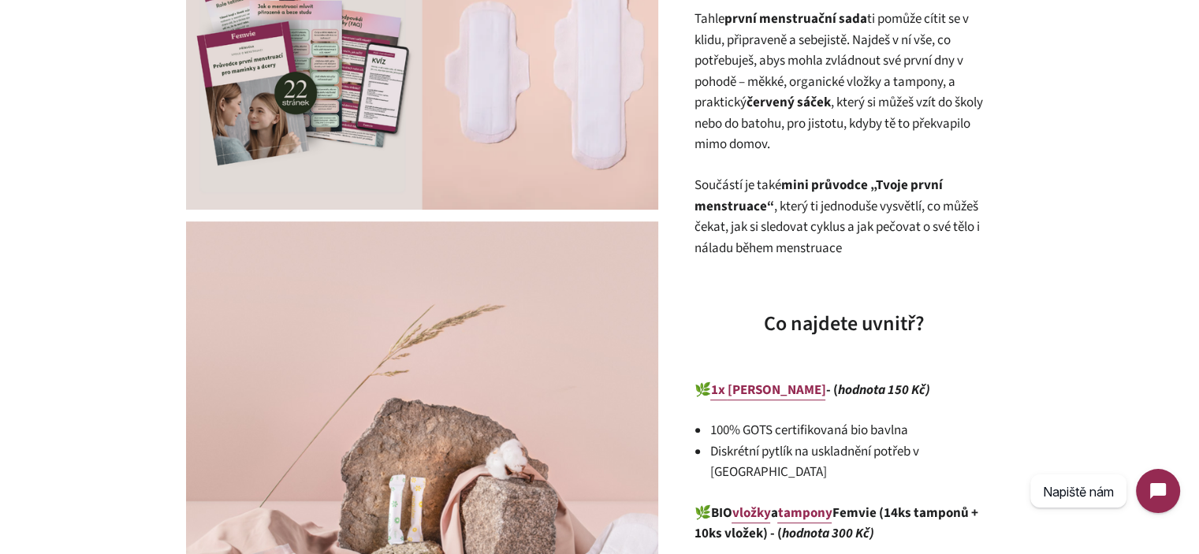
click at [884, 198] on p "Součástí je také mini průvodce „Tvoje první menstruace“ , který ti jednoduše vy…" at bounding box center [844, 217] width 300 height 84
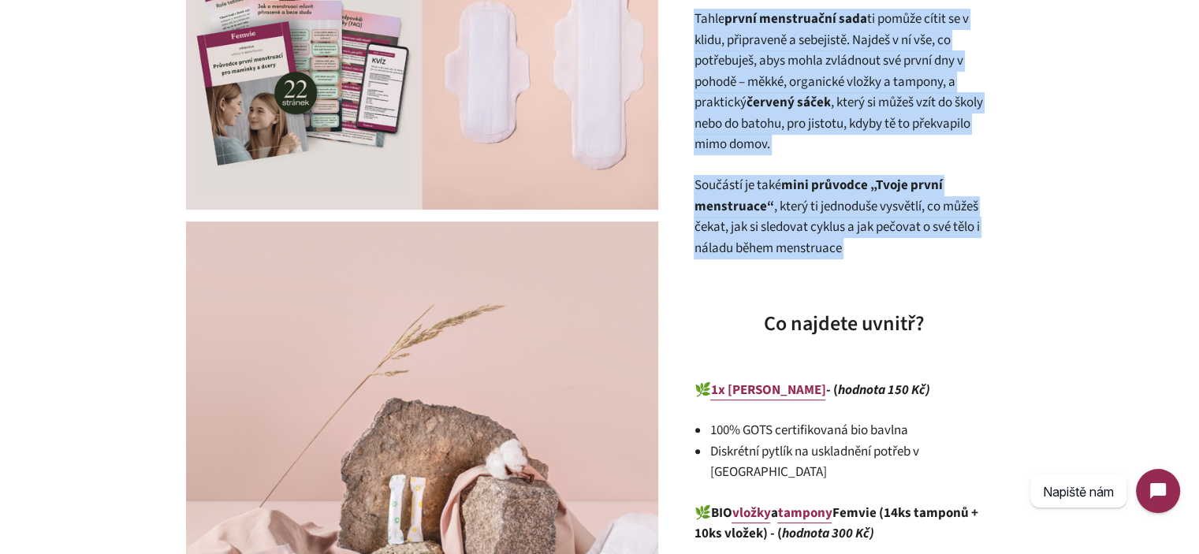
drag, startPoint x: 884, startPoint y: 198, endPoint x: 823, endPoint y: 111, distance: 106.3
click at [823, 111] on strong "červený sáček" at bounding box center [788, 102] width 84 height 19
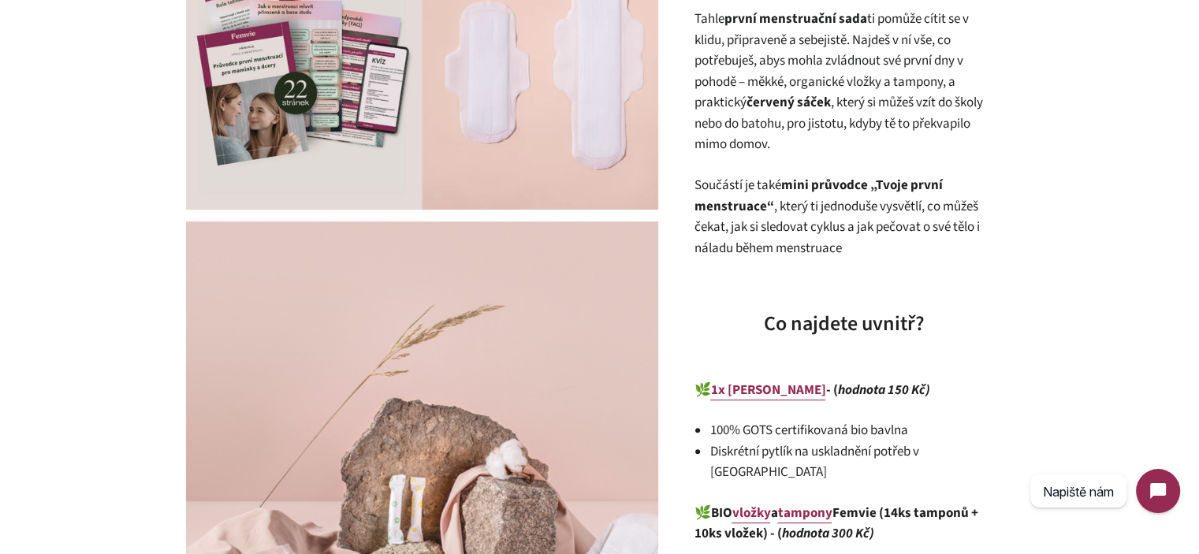
click at [840, 241] on p "Součástí je také mini průvodce „Tvoje první menstruace“ , který ti jednoduše vy…" at bounding box center [844, 217] width 300 height 84
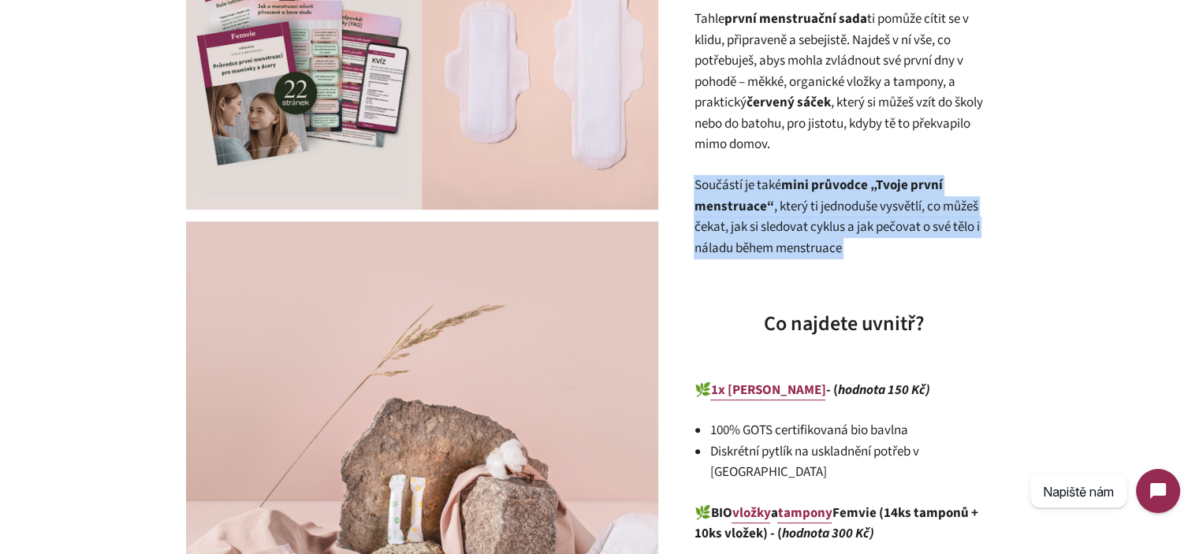
click at [840, 241] on p "Součástí je také mini průvodce „Tvoje první menstruace“ , který ti jednoduše vy…" at bounding box center [844, 217] width 300 height 84
click at [883, 248] on p "Součástí je také mini průvodce „Tvoje první menstruace“ , který ti jednoduše vy…" at bounding box center [844, 217] width 300 height 84
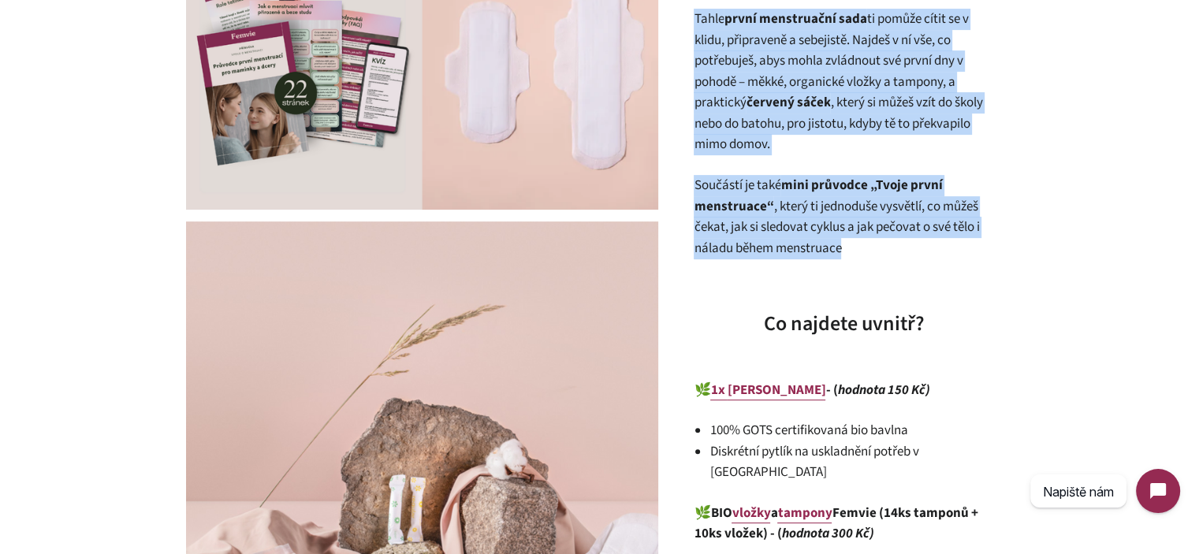
drag, startPoint x: 893, startPoint y: 255, endPoint x: 694, endPoint y: 26, distance: 303.4
click at [694, 26] on p "Tahle první menstruační sada ti pomůže cítit se v klidu, připraveně a sebejistě…" at bounding box center [844, 82] width 300 height 147
drag, startPoint x: 694, startPoint y: 26, endPoint x: 874, endPoint y: 262, distance: 297.5
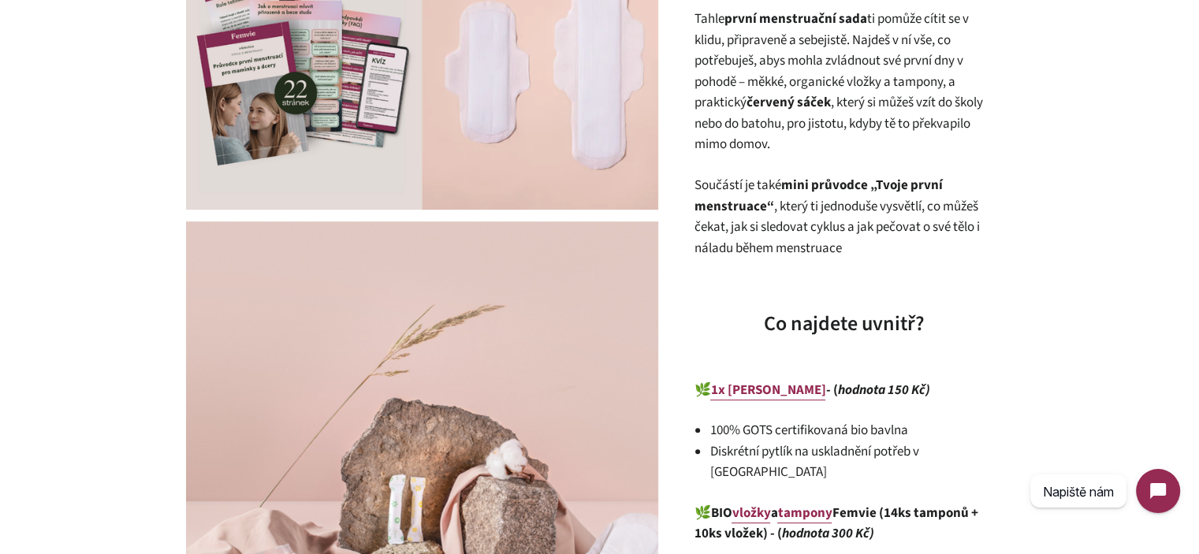
click at [857, 239] on p "Součástí je také mini průvodce „Tvoje první menstruace“ , který ti jednoduše vy…" at bounding box center [844, 217] width 300 height 84
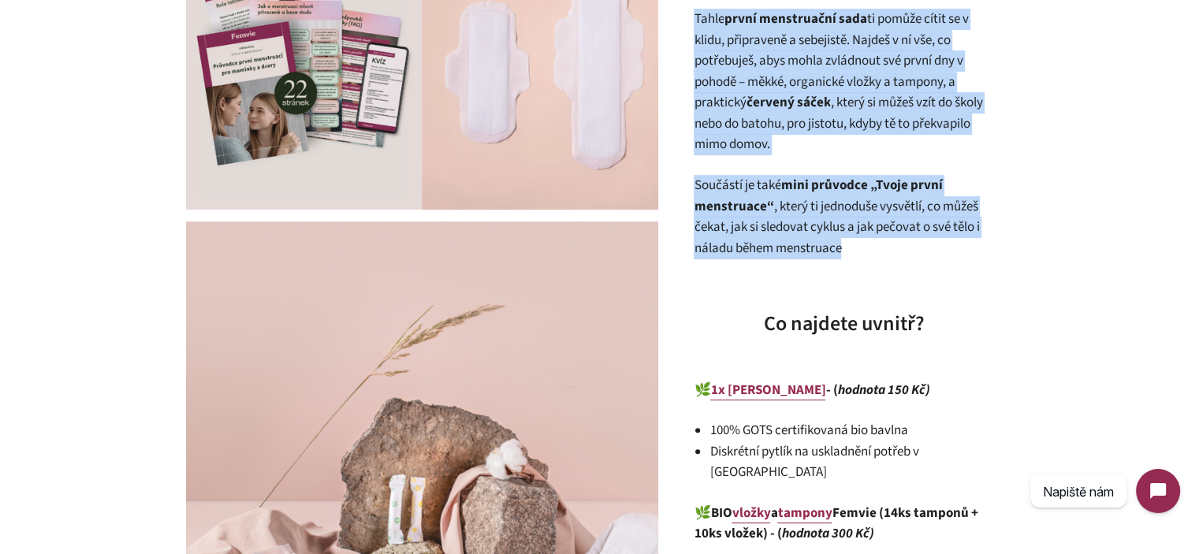
drag, startPoint x: 851, startPoint y: 245, endPoint x: 696, endPoint y: 24, distance: 270.5
click at [696, 24] on p "Tahle první menstruační sada ti pomůže cítit se v klidu, připraveně a sebejistě…" at bounding box center [844, 82] width 300 height 147
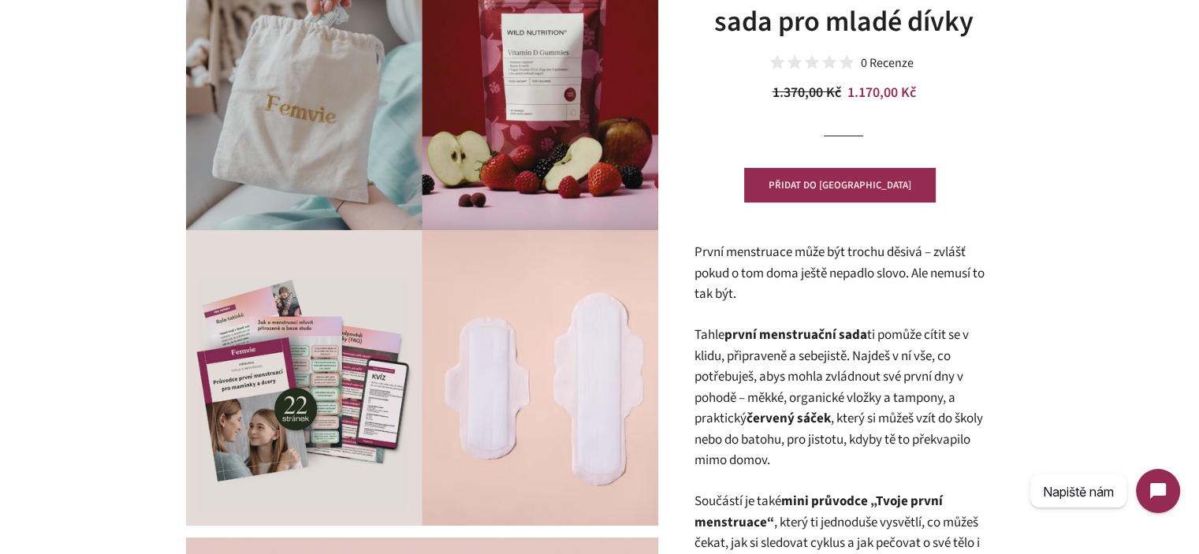
scroll to position [202, 0]
click at [780, 274] on p "První menstruace může být trochu děsivá – zvlášť pokud o tom doma ještě nepadlo…" at bounding box center [844, 272] width 300 height 63
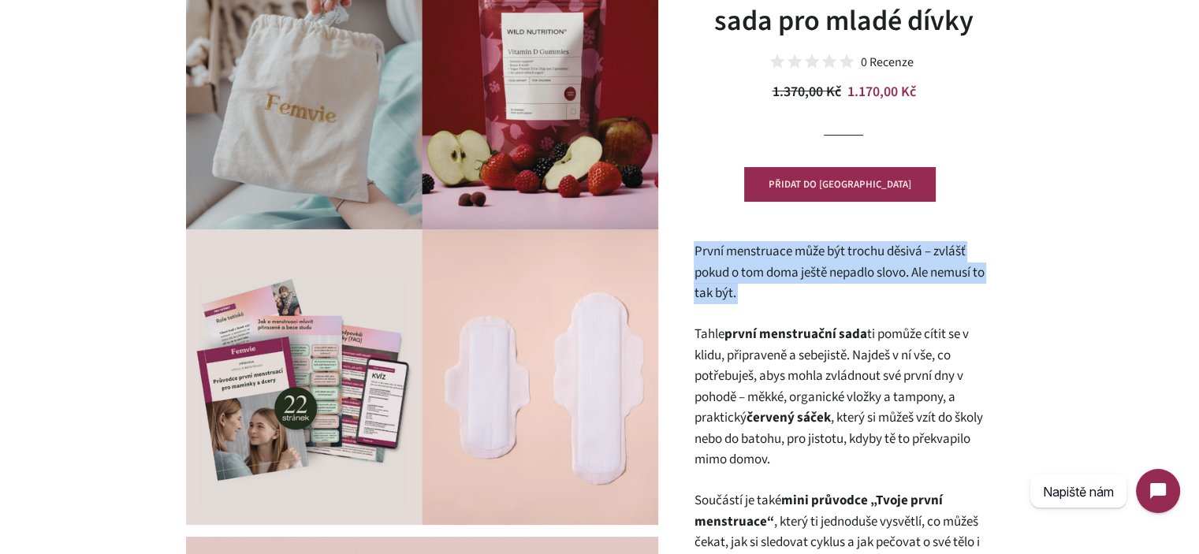
click at [780, 274] on p "První menstruace může být trochu děsivá – zvlášť pokud o tom doma ještě nepadlo…" at bounding box center [844, 272] width 300 height 63
click at [802, 300] on p "První menstruace může být trochu děsivá – zvlášť pokud o tom doma ještě nepadlo…" at bounding box center [844, 272] width 300 height 63
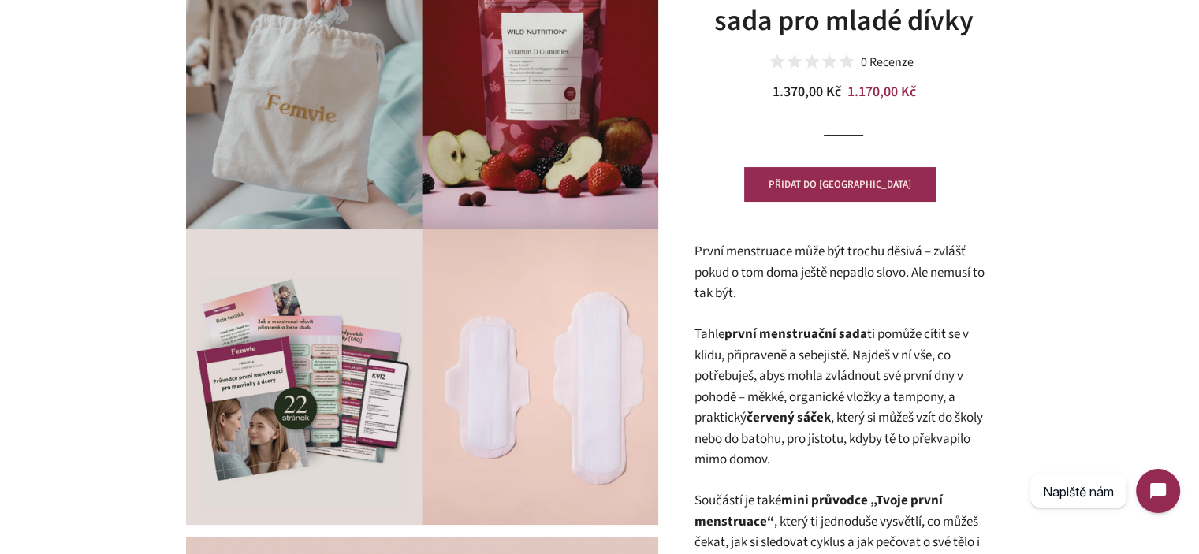
click at [802, 300] on p "První menstruace může být trochu děsivá – zvlášť pokud o tom doma ještě nepadlo…" at bounding box center [844, 272] width 300 height 63
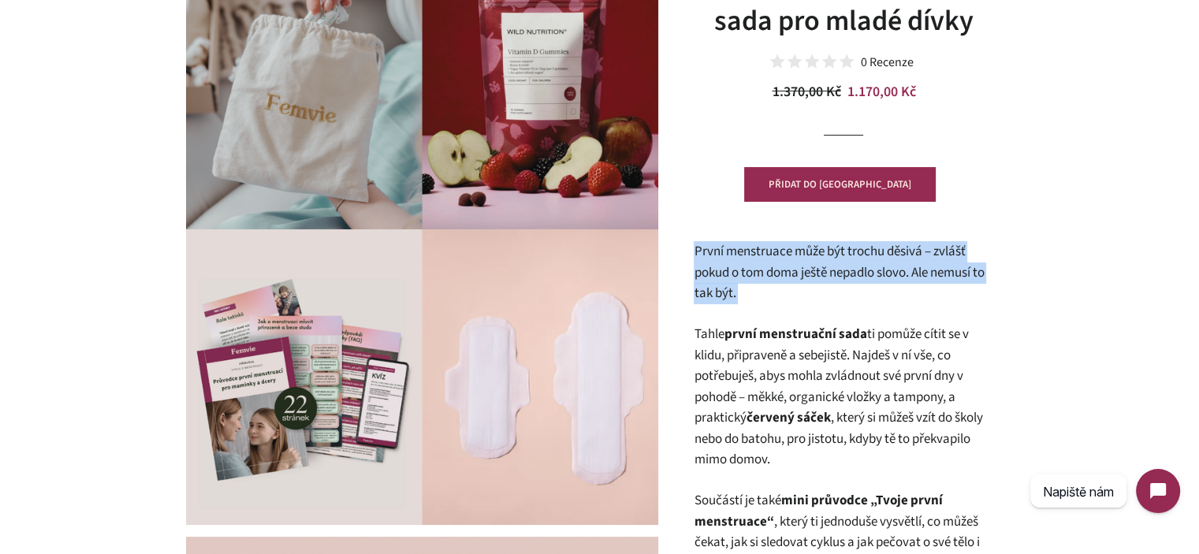
click at [802, 300] on p "První menstruace může být trochu děsivá – zvlášť pokud o tom doma ještě nepadlo…" at bounding box center [844, 272] width 300 height 63
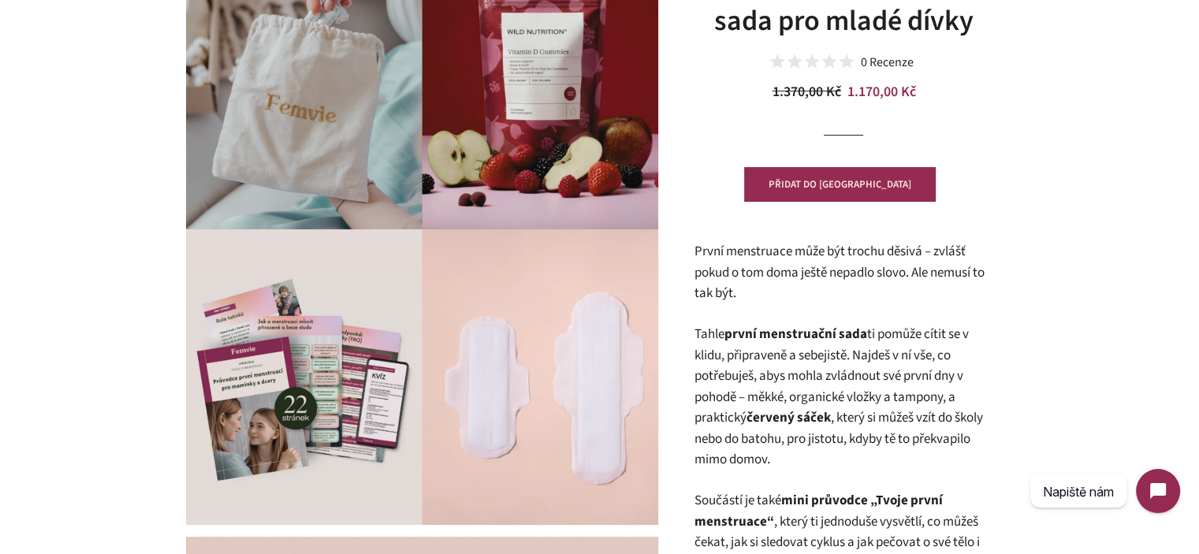
click at [860, 333] on strong "první menstruační sada" at bounding box center [795, 334] width 143 height 19
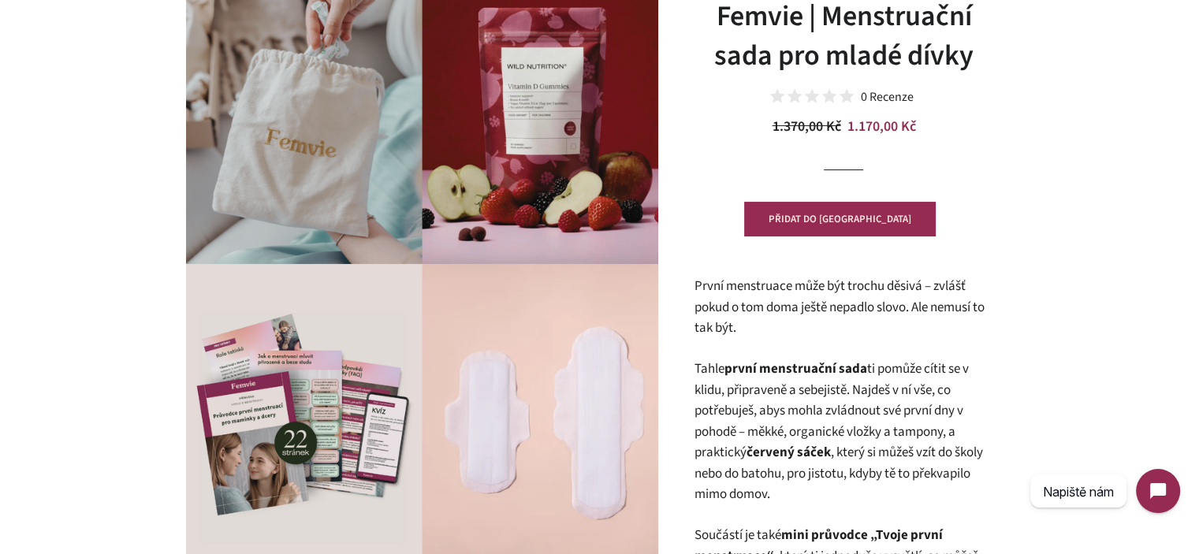
scroll to position [394, 0]
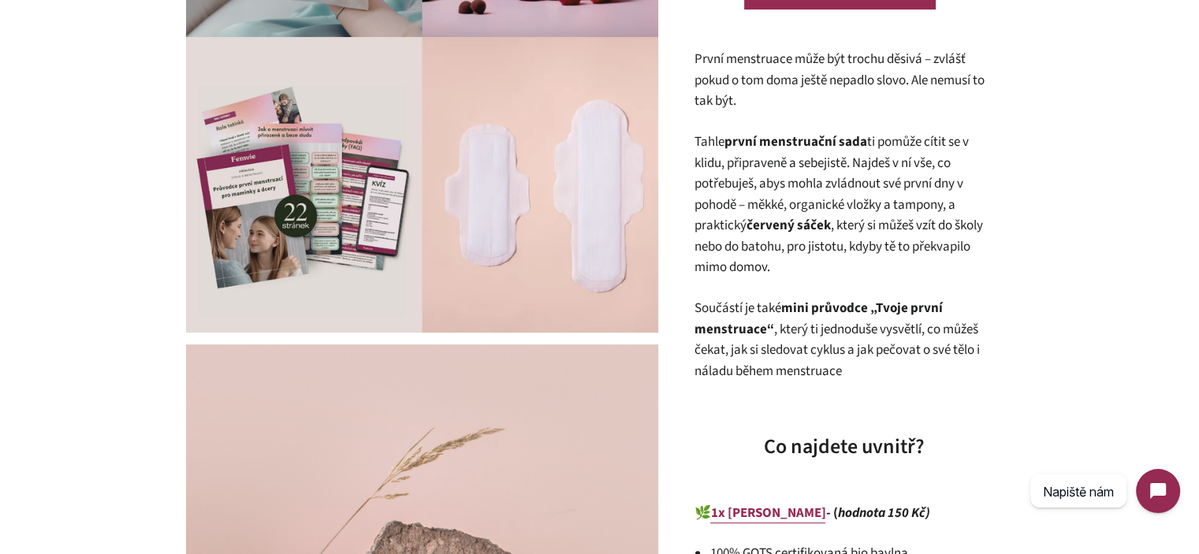
click at [832, 219] on p "Tahle první menstruační sada ti pomůže cítit se v klidu, připraveně a sebejistě…" at bounding box center [844, 205] width 300 height 147
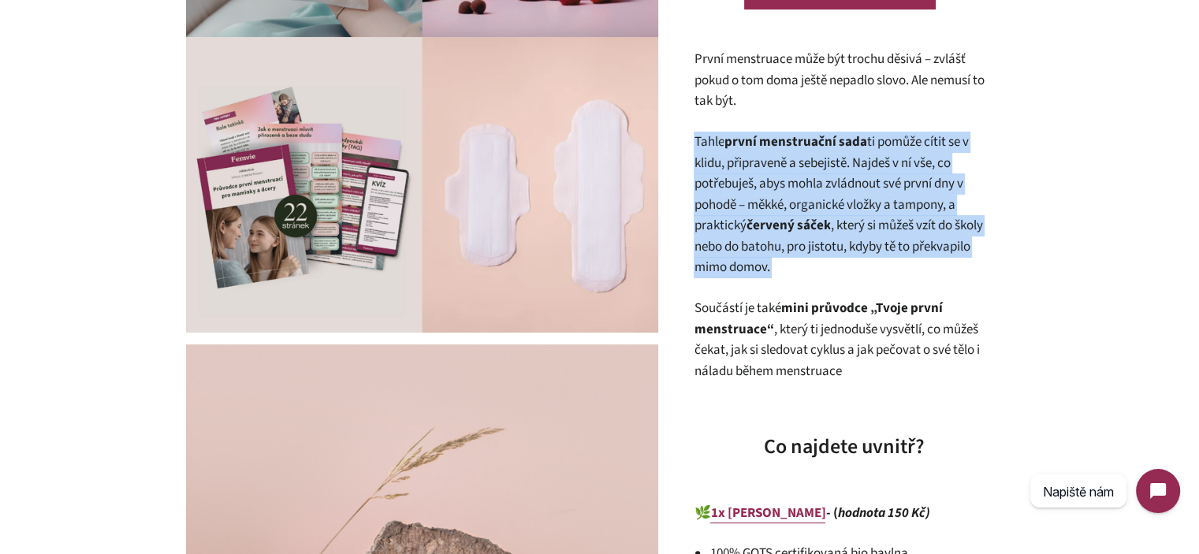
click at [832, 219] on p "Tahle první menstruační sada ti pomůže cítit se v klidu, připraveně a sebejistě…" at bounding box center [844, 205] width 300 height 147
click at [846, 260] on p "Tahle první menstruační sada ti pomůže cítit se v klidu, připraveně a sebejistě…" at bounding box center [844, 205] width 300 height 147
drag, startPoint x: 766, startPoint y: 251, endPoint x: 693, endPoint y: 144, distance: 129.2
click at [693, 144] on div "Femvie | Menstruační sada pro mladé dívky 0 Recenze Běžná cena 1.370,00 Kč Prod…" at bounding box center [835, 551] width 355 height 1621
click at [693, 143] on div "Femvie | Menstruační sada pro mladé dívky 0 Recenze Běžná cena 1.370,00 Kč Prod…" at bounding box center [835, 551] width 355 height 1621
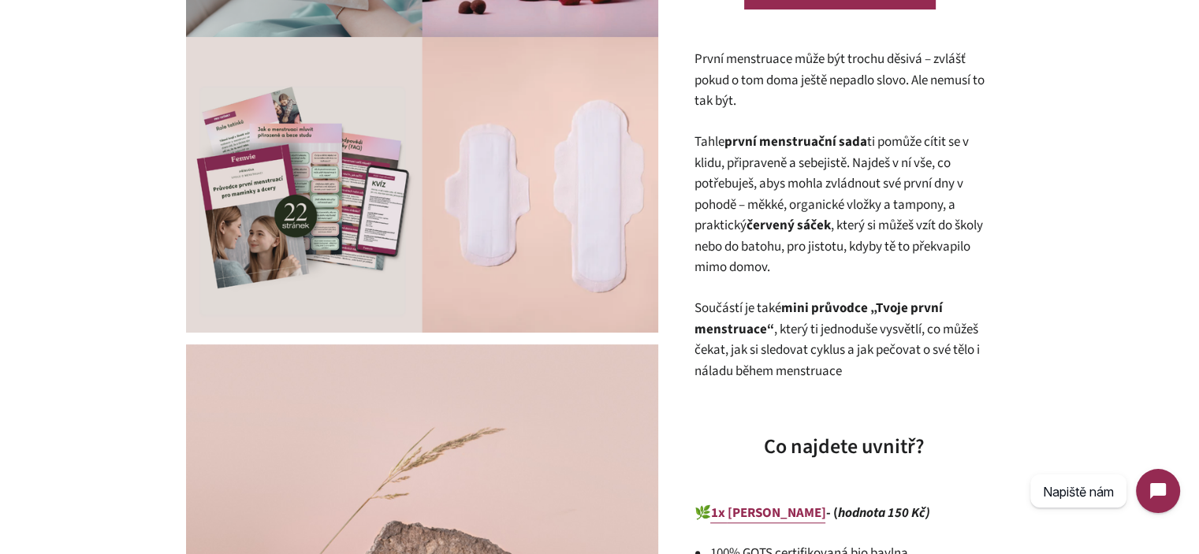
drag, startPoint x: 693, startPoint y: 143, endPoint x: 785, endPoint y: 259, distance: 148.1
click at [785, 259] on div "Femvie | Menstruační sada pro mladé dívky 0 Recenze Běžná cena 1.370,00 Kč Prod…" at bounding box center [835, 551] width 355 height 1621
click at [785, 259] on p "Tahle první menstruační sada ti pomůže cítit se v klidu, připraveně a sebejistě…" at bounding box center [844, 205] width 300 height 147
click at [784, 242] on p "Tahle první menstruační sada ti pomůže cítit se v klidu, připraveně a sebejistě…" at bounding box center [844, 205] width 300 height 147
click at [783, 242] on p "Tahle první menstruační sada ti pomůže cítit se v klidu, připraveně a sebejistě…" at bounding box center [844, 205] width 300 height 147
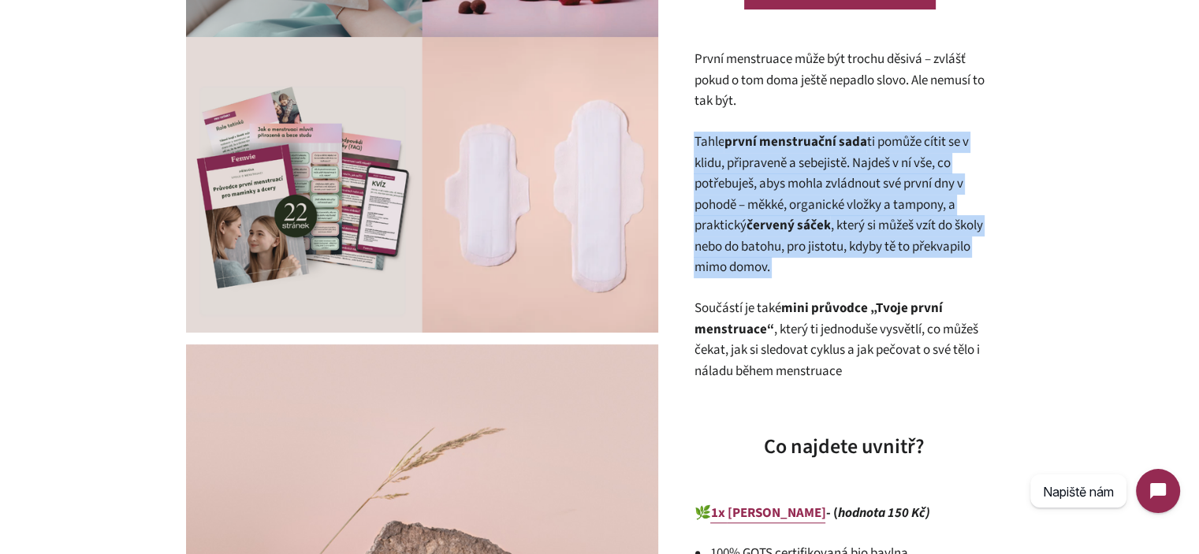
click at [783, 242] on p "Tahle první menstruační sada ti pomůže cítit se v klidu, připraveně a sebejistě…" at bounding box center [844, 205] width 300 height 147
drag, startPoint x: 821, startPoint y: 262, endPoint x: 840, endPoint y: 265, distance: 19.2
click at [821, 262] on p "Tahle první menstruační sada ti pomůže cítit se v klidu, připraveně a sebejistě…" at bounding box center [844, 205] width 300 height 147
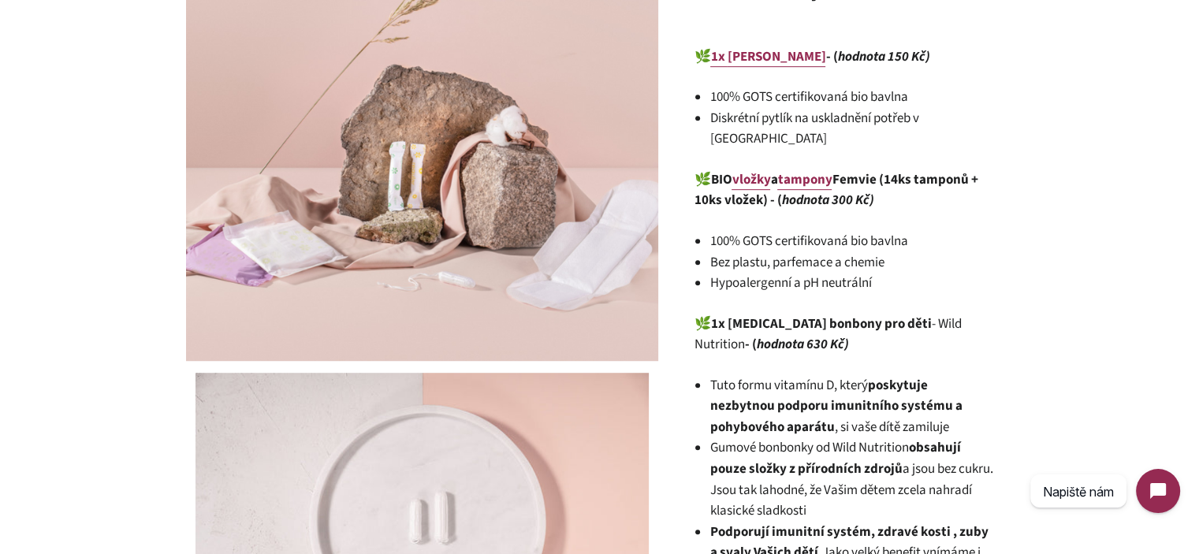
scroll to position [1025, 0]
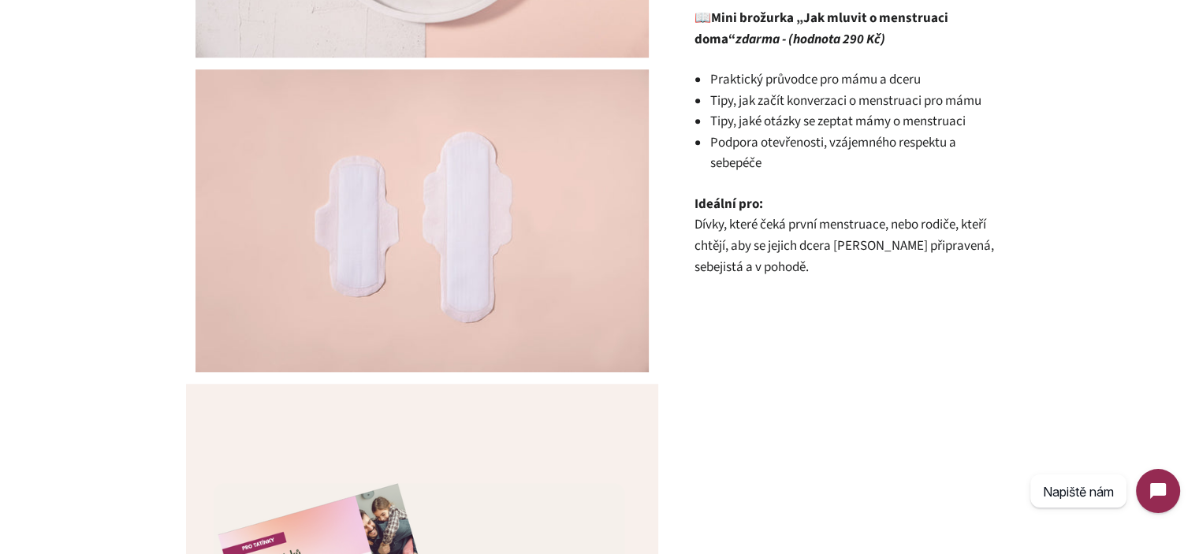
scroll to position [1498, 0]
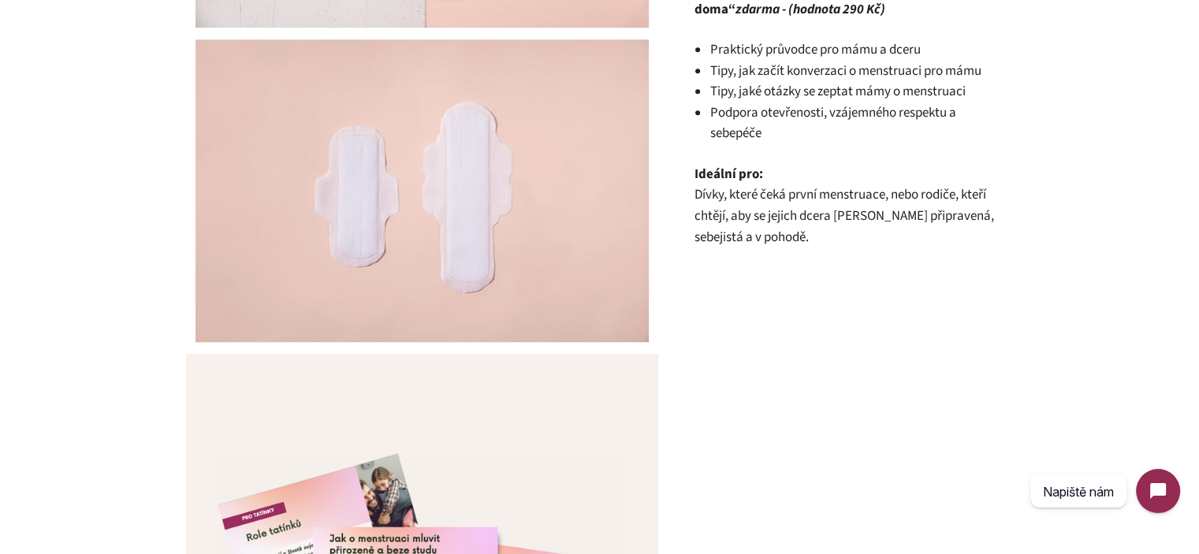
click at [847, 196] on span "Dívky, které čeká první menstruace, nebo rodiče, kteří chtějí, aby se jejich dc…" at bounding box center [844, 215] width 300 height 61
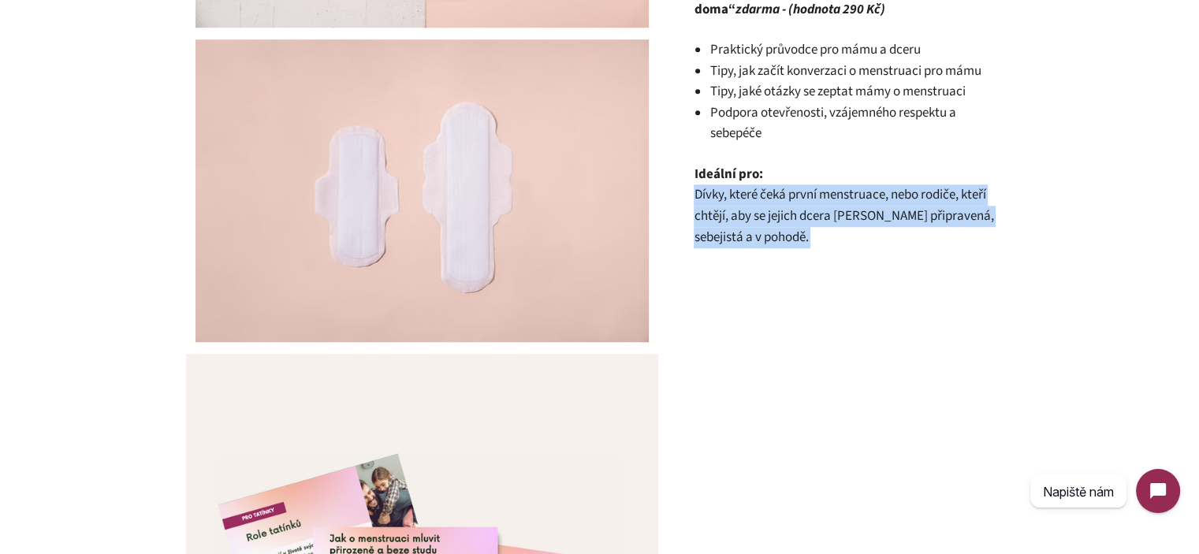
click at [847, 196] on span "Dívky, které čeká první menstruace, nebo rodiče, kteří chtějí, aby se jejich dc…" at bounding box center [844, 215] width 300 height 61
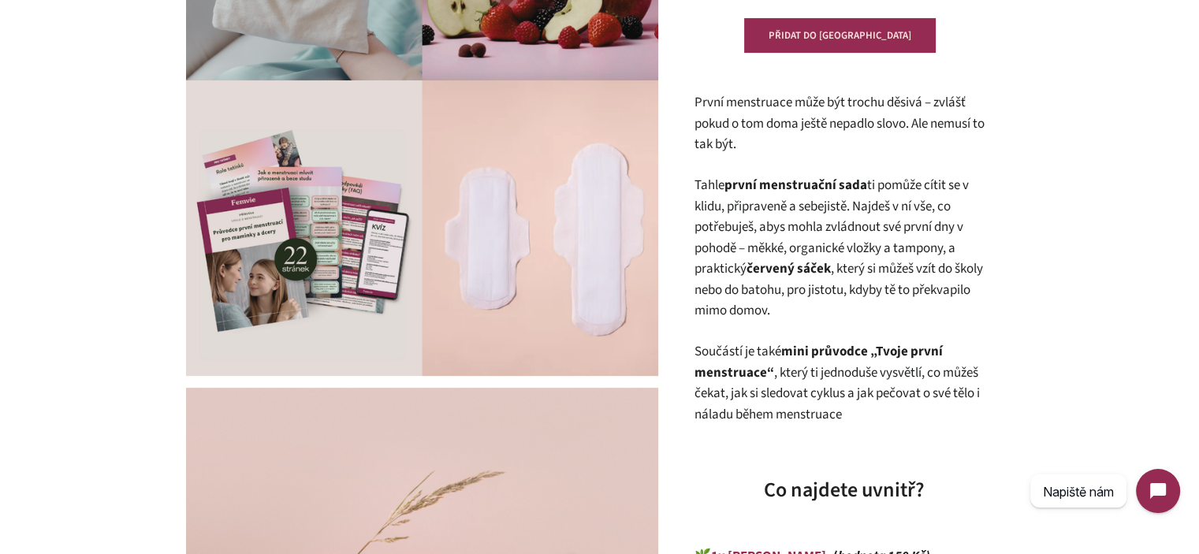
scroll to position [396, 0]
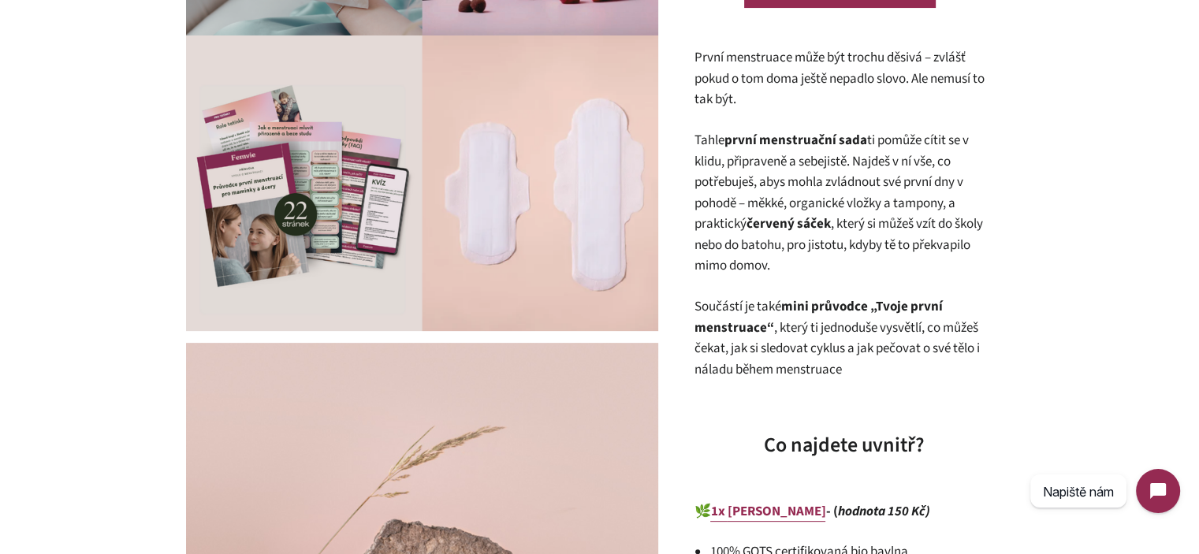
click at [847, 68] on p "První menstruace může být trochu děsivá – zvlášť pokud o tom doma ještě nepadlo…" at bounding box center [844, 78] width 300 height 63
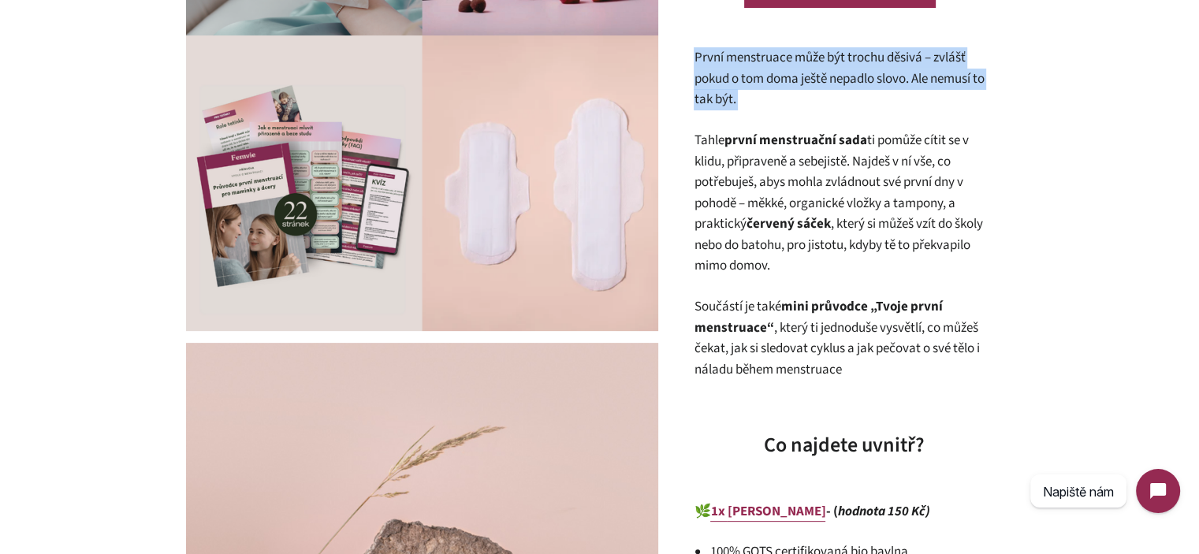
click at [847, 68] on p "První menstruace může být trochu děsivá – zvlášť pokud o tom doma ještě nepadlo…" at bounding box center [844, 78] width 300 height 63
click at [828, 95] on p "První menstruace může být trochu děsivá – zvlášť pokud o tom doma ještě nepadlo…" at bounding box center [844, 78] width 300 height 63
drag, startPoint x: 781, startPoint y: 99, endPoint x: 696, endPoint y: 50, distance: 98.6
click at [696, 50] on p "První menstruace může být trochu děsivá – zvlášť pokud o tom doma ještě nepadlo…" at bounding box center [844, 78] width 300 height 63
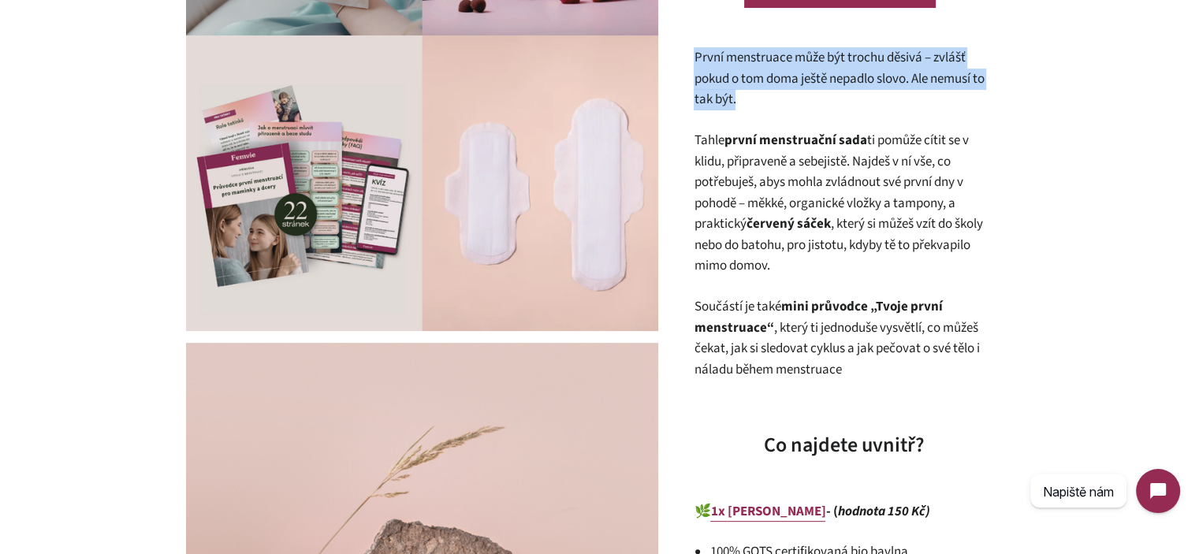
drag, startPoint x: 696, startPoint y: 50, endPoint x: 734, endPoint y: 96, distance: 60.0
click at [732, 93] on p "První menstruace může být trochu děsivá – zvlášť pokud o tom doma ještě nepadlo…" at bounding box center [844, 78] width 300 height 63
click at [734, 96] on p "První menstruace může být trochu děsivá – zvlášť pokud o tom doma ještě nepadlo…" at bounding box center [844, 78] width 300 height 63
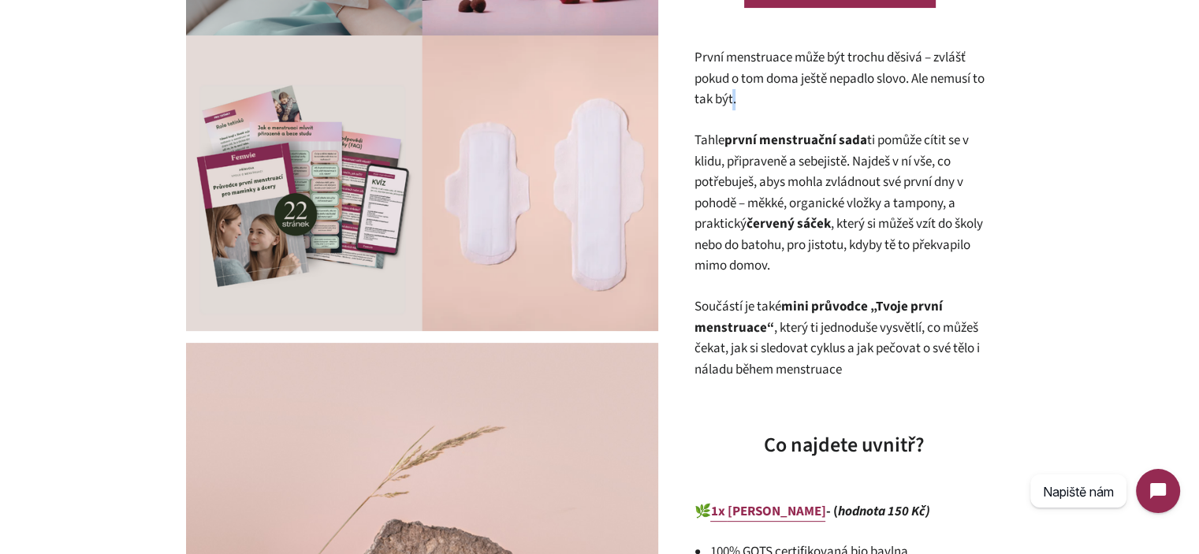
click at [734, 96] on p "První menstruace může být trochu děsivá – zvlášť pokud o tom doma ještě nepadlo…" at bounding box center [844, 78] width 300 height 63
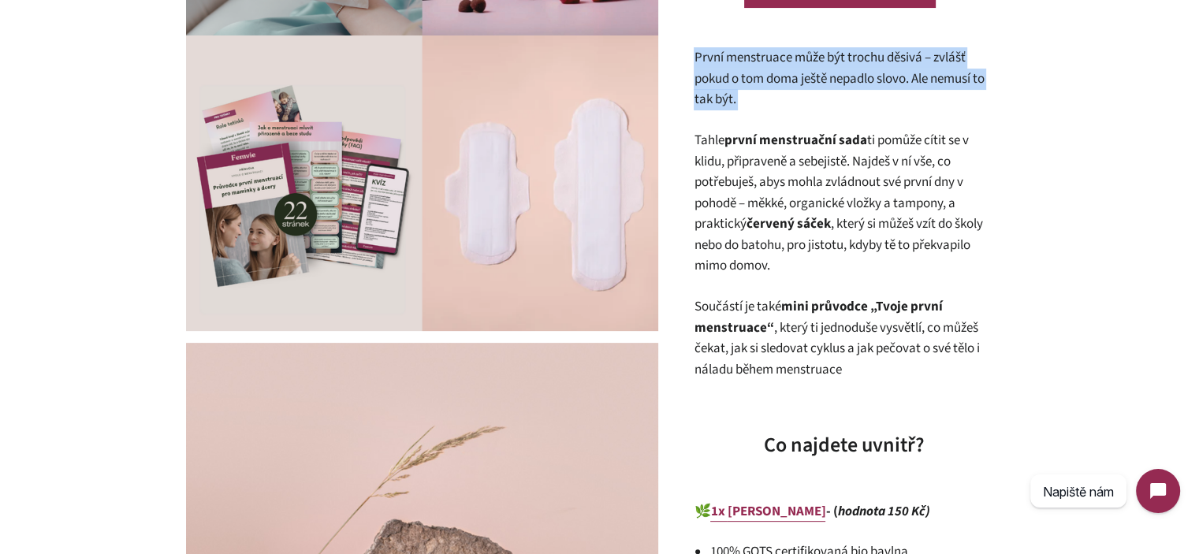
click at [734, 96] on p "První menstruace může být trochu děsivá – zvlášť pokud o tom doma ještě nepadlo…" at bounding box center [844, 78] width 300 height 63
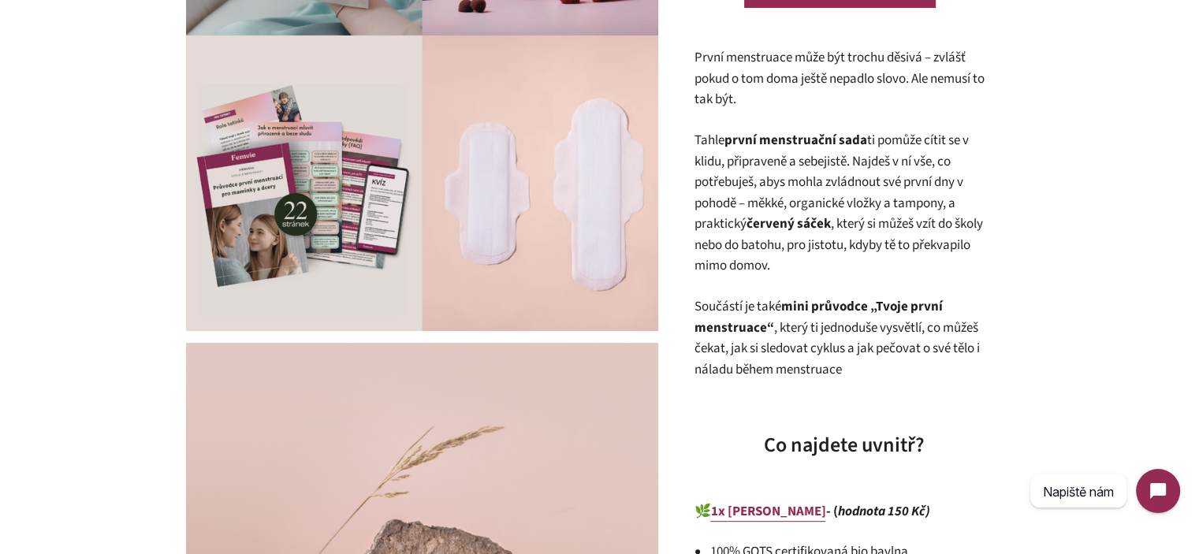
click at [758, 169] on p "Tahle první menstruační sada ti pomůže cítit se v klidu, připraveně a sebejistě…" at bounding box center [844, 203] width 300 height 147
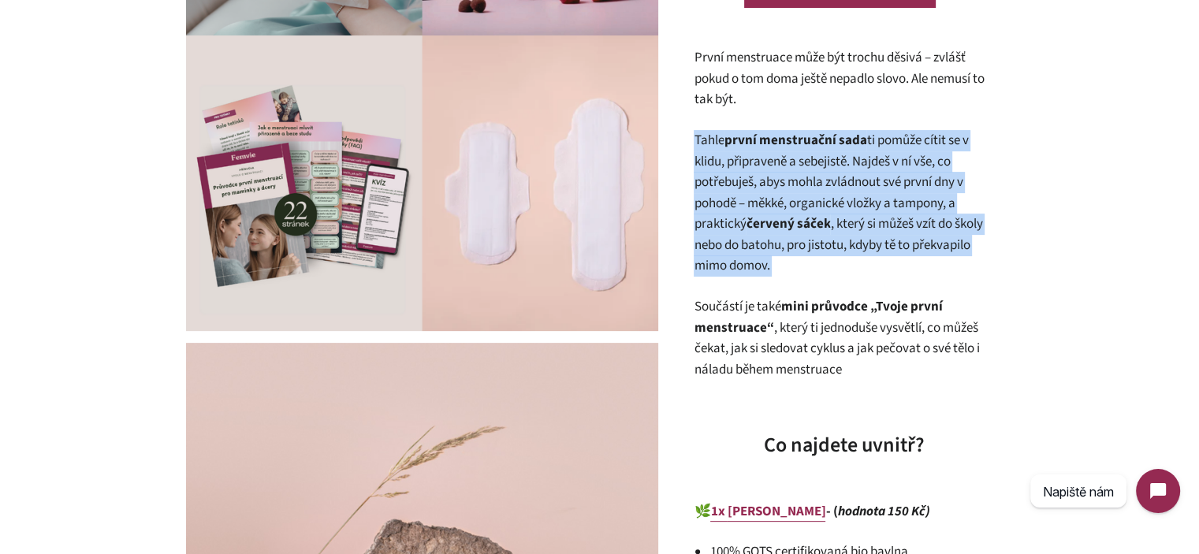
click at [758, 169] on p "Tahle první menstruační sada ti pomůže cítit se v klidu, připraveně a sebejistě…" at bounding box center [844, 203] width 300 height 147
click at [797, 242] on p "Tahle první menstruační sada ti pomůže cítit se v klidu, připraveně a sebejistě…" at bounding box center [844, 203] width 300 height 147
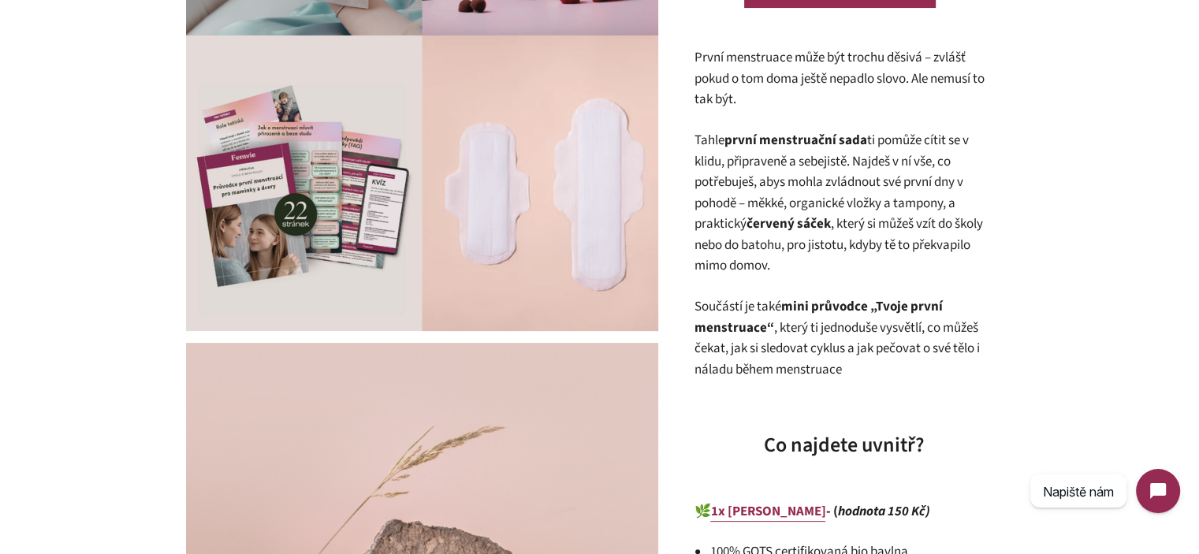
click at [902, 211] on p "Tahle první menstruační sada ti pomůže cítit se v klidu, připraveně a sebejistě…" at bounding box center [844, 203] width 300 height 147
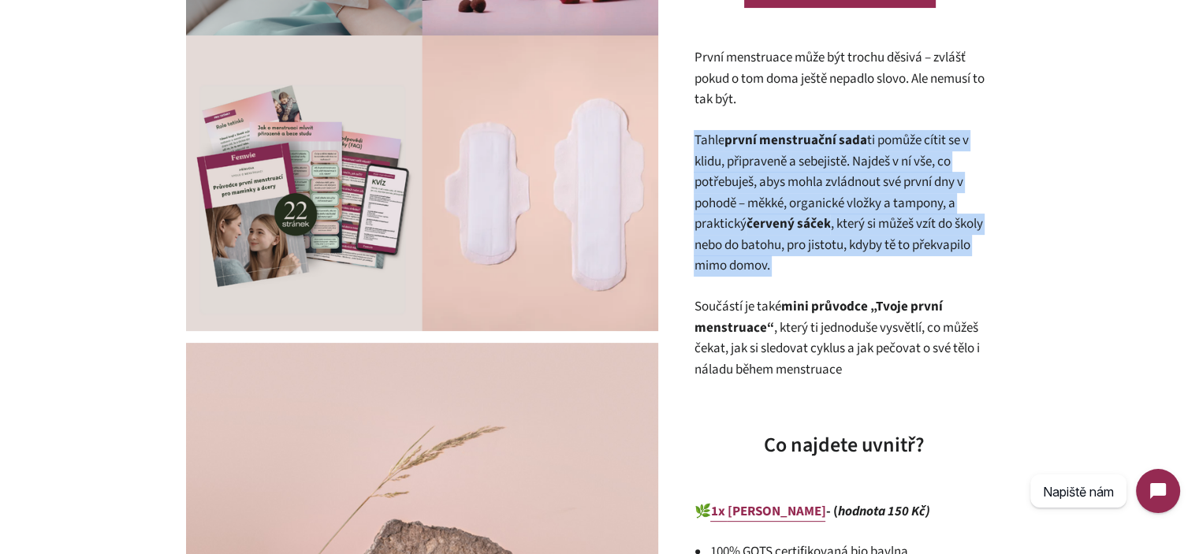
click at [902, 211] on p "Tahle první menstruační sada ti pomůže cítit se v klidu, připraveně a sebejistě…" at bounding box center [844, 203] width 300 height 147
click at [888, 236] on p "Tahle první menstruační sada ti pomůže cítit se v klidu, připraveně a sebejistě…" at bounding box center [844, 203] width 300 height 147
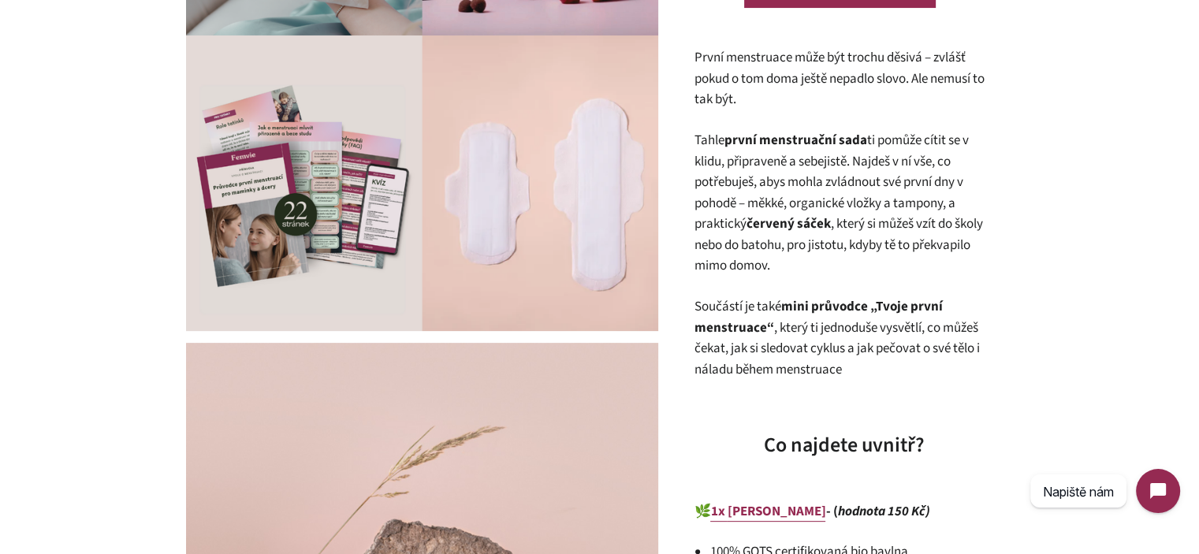
click at [788, 267] on p "Tahle první menstruační sada ti pomůže cítit se v klidu, připraveně a sebejistě…" at bounding box center [844, 203] width 300 height 147
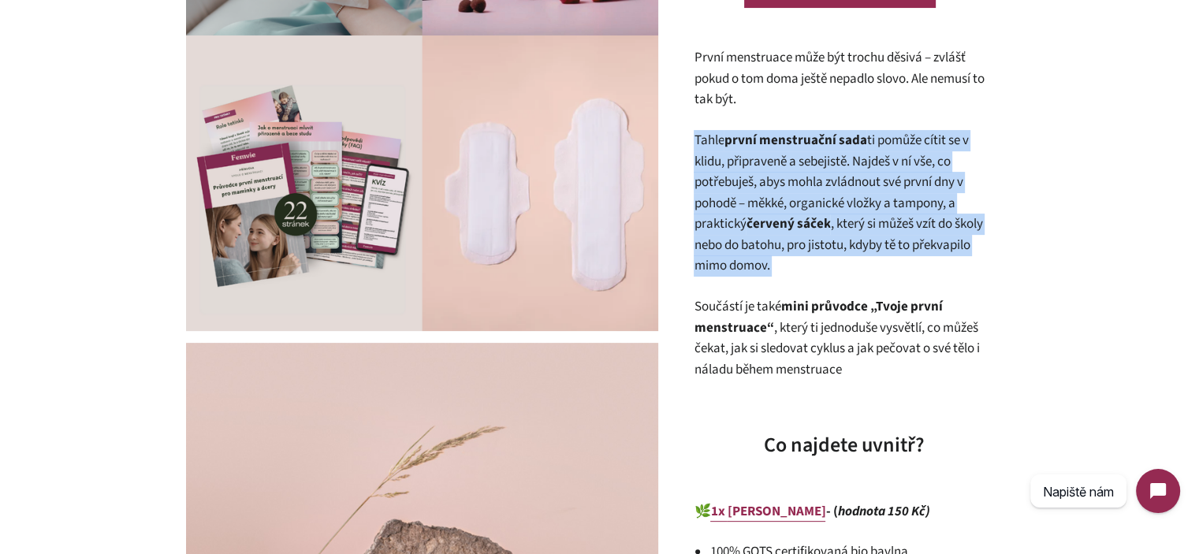
drag, startPoint x: 788, startPoint y: 267, endPoint x: 700, endPoint y: 128, distance: 164.4
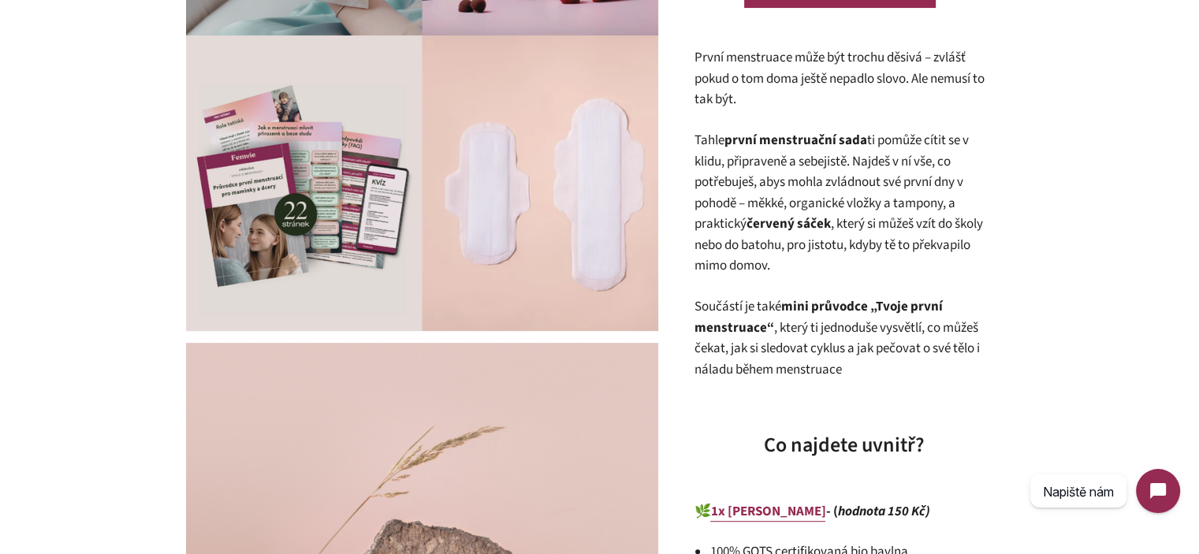
click at [716, 149] on p "Tahle první menstruační sada ti pomůže cítit se v klidu, připraveně a sebejistě…" at bounding box center [844, 203] width 300 height 147
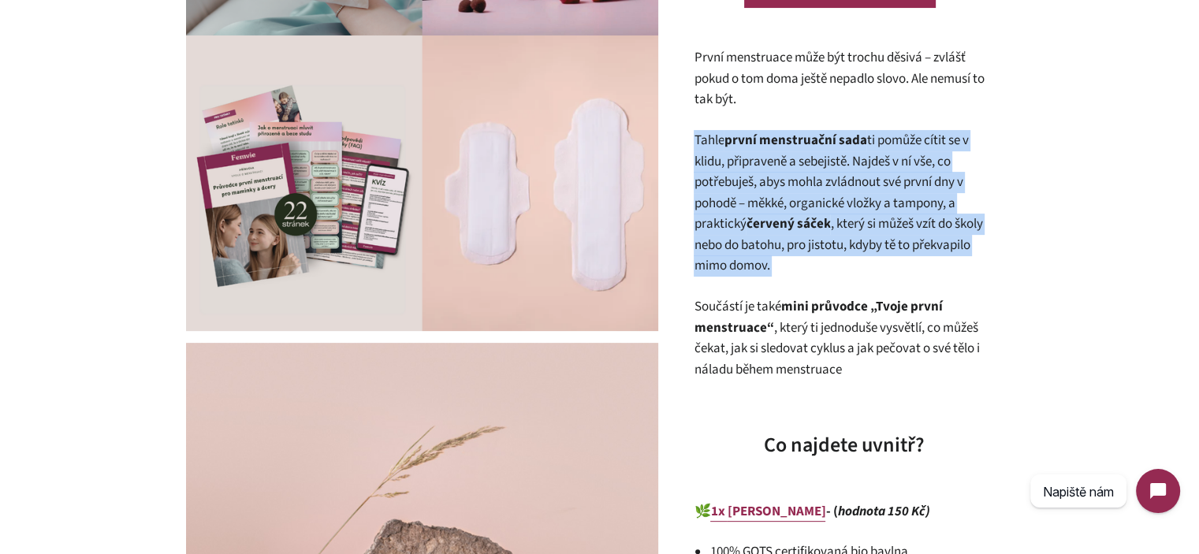
click at [716, 149] on p "Tahle první menstruační sada ti pomůže cítit se v klidu, připraveně a sebejistě…" at bounding box center [844, 203] width 300 height 147
click at [786, 207] on p "Tahle první menstruační sada ti pomůže cítit se v klidu, připraveně a sebejistě…" at bounding box center [844, 203] width 300 height 147
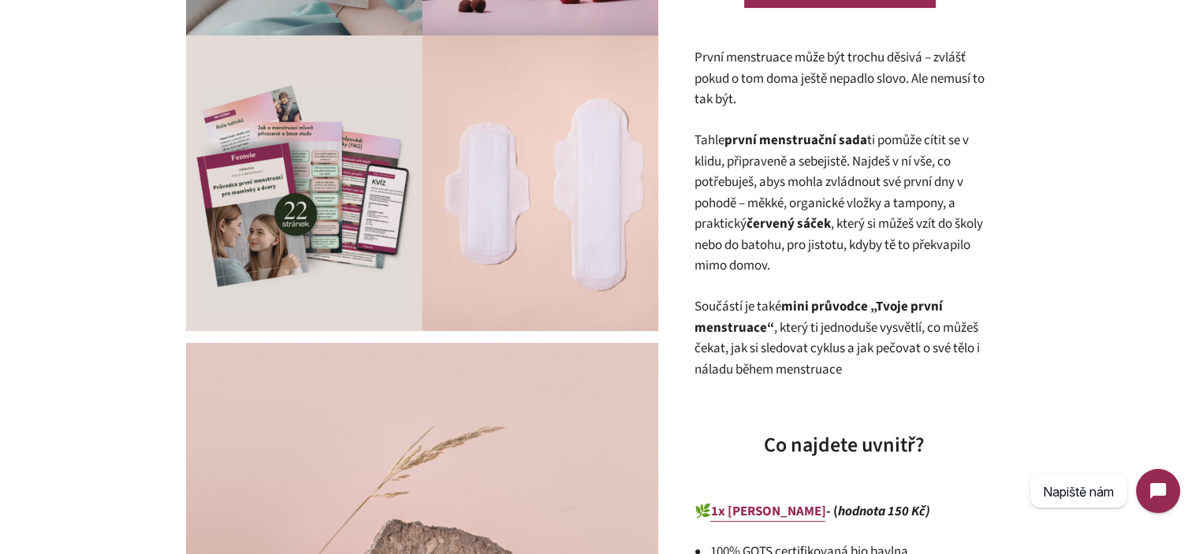
click at [764, 101] on p "První menstruace může být trochu děsivá – zvlášť pokud o tom doma ještě nepadlo…" at bounding box center [844, 78] width 300 height 63
click at [750, 76] on p "První menstruace může být trochu děsivá – zvlášť pokud o tom doma ještě nepadlo…" at bounding box center [844, 78] width 300 height 63
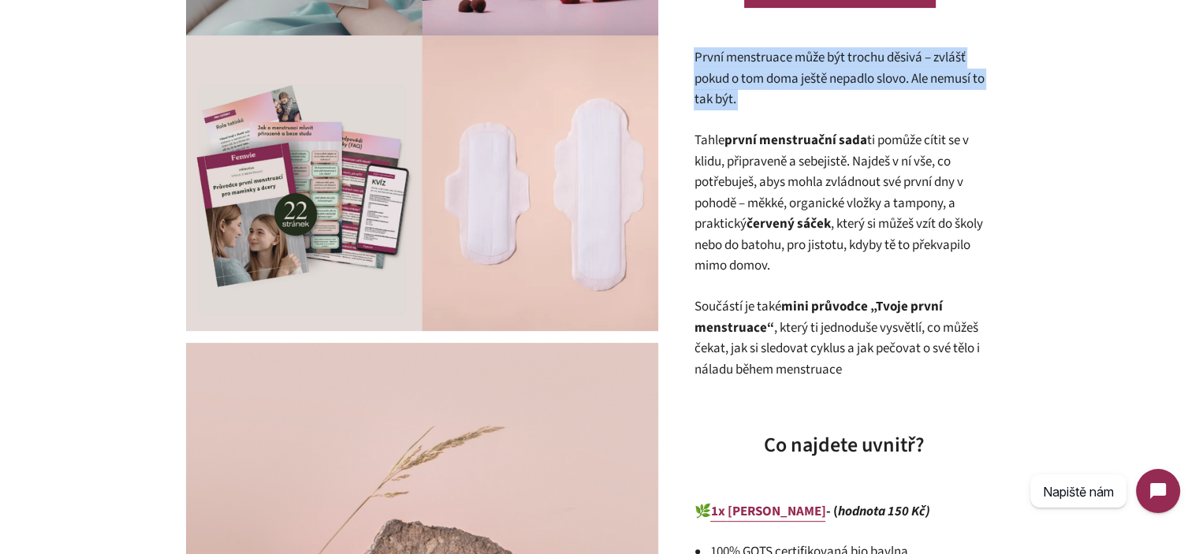
click at [750, 76] on p "První menstruace může být trochu děsivá – zvlášť pokud o tom doma ještě nepadlo…" at bounding box center [844, 78] width 300 height 63
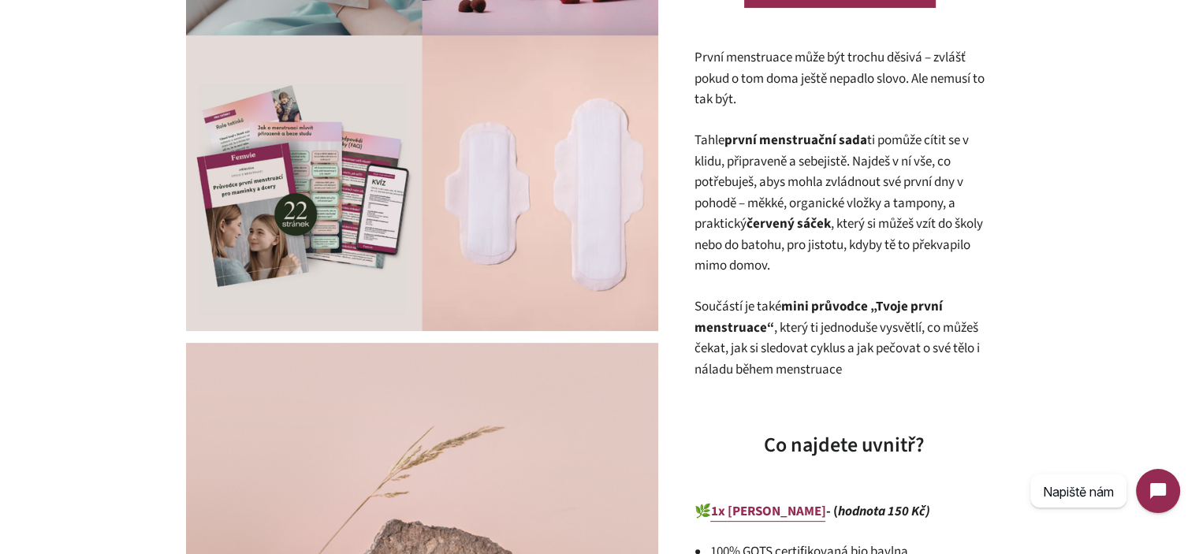
click at [795, 178] on p "Tahle první menstruační sada ti pomůže cítit se v klidu, připraveně a sebejistě…" at bounding box center [844, 203] width 300 height 147
click at [795, 187] on p "Tahle první menstruační sada ti pomůže cítit se v klidu, připraveně a sebejistě…" at bounding box center [844, 203] width 300 height 147
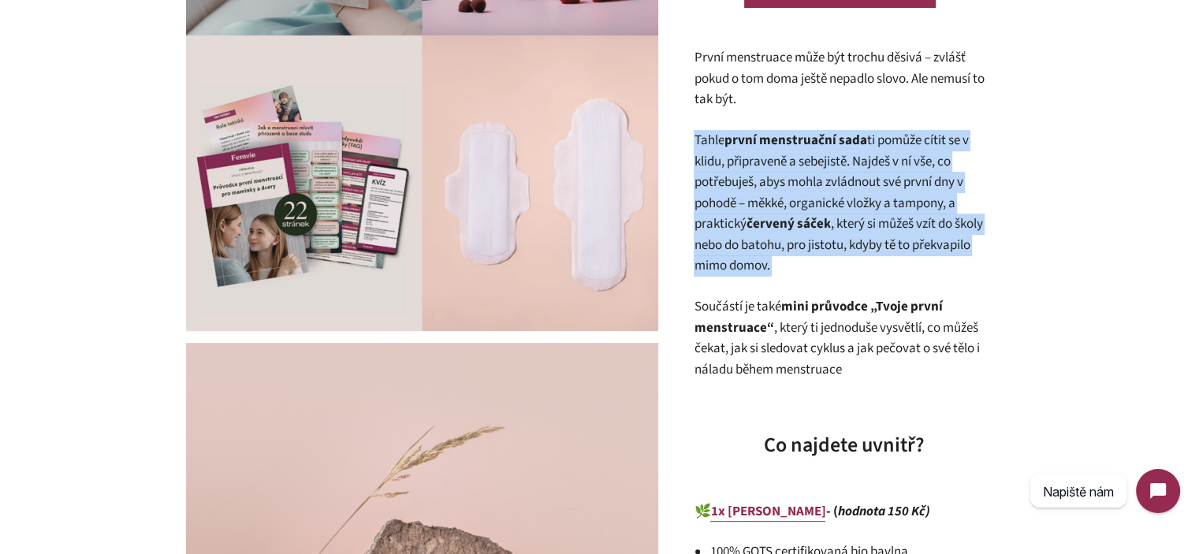
click at [795, 187] on p "Tahle první menstruační sada ti pomůže cítit se v klidu, připraveně a sebejistě…" at bounding box center [844, 203] width 300 height 147
click at [837, 226] on p "Tahle první menstruační sada ti pomůže cítit se v klidu, připraveně a sebejistě…" at bounding box center [844, 203] width 300 height 147
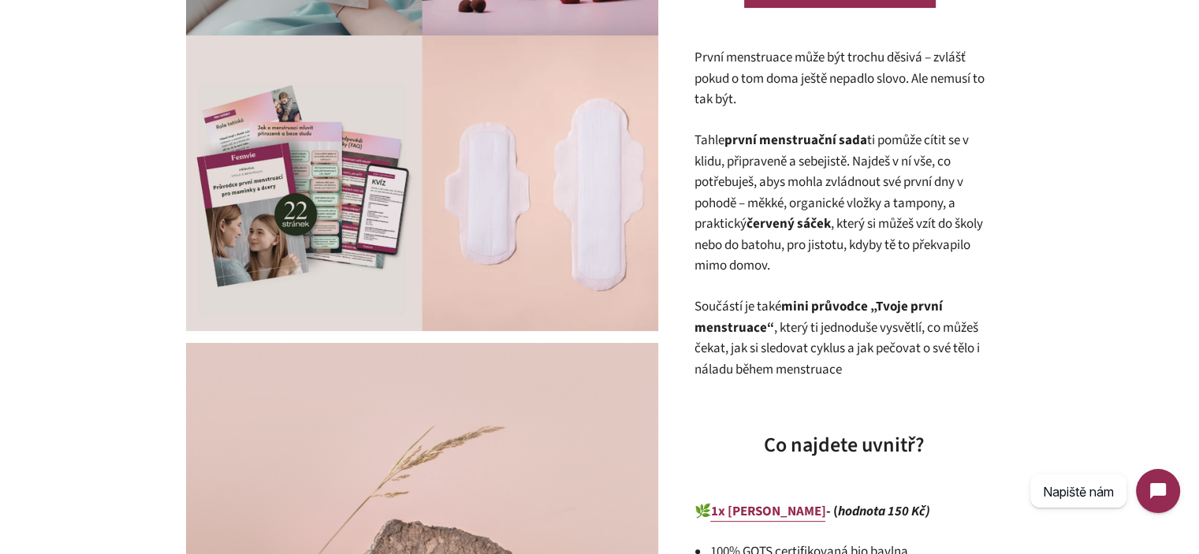
click at [822, 236] on p "Tahle první menstruační sada ti pomůže cítit se v klidu, připraveně a sebejistě…" at bounding box center [844, 203] width 300 height 147
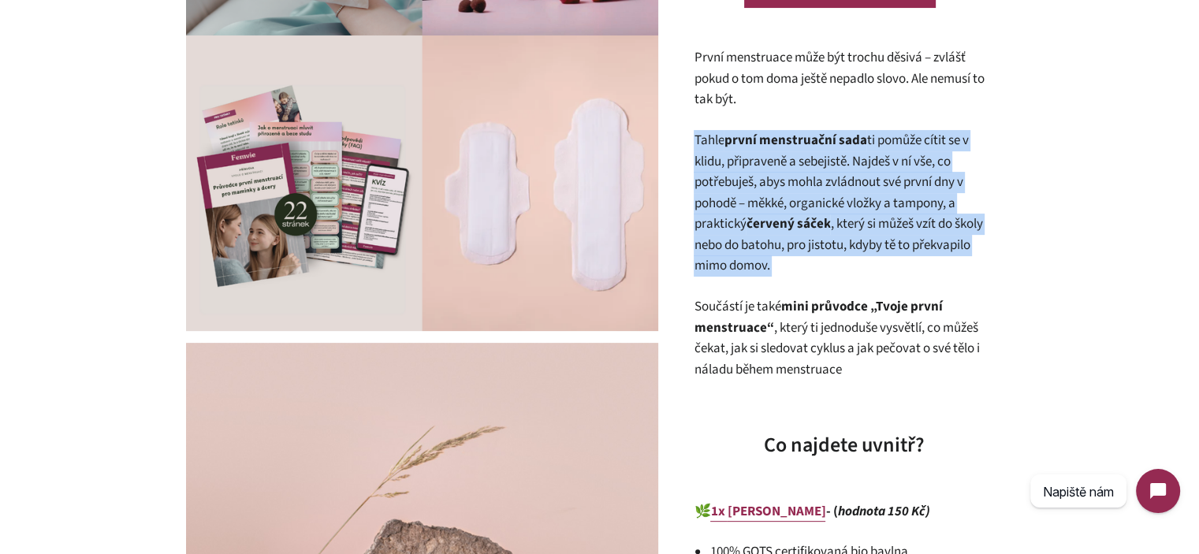
click at [822, 236] on p "Tahle první menstruační sada ti pomůže cítit se v klidu, připraveně a sebejistě…" at bounding box center [844, 203] width 300 height 147
click at [807, 268] on p "Tahle první menstruační sada ti pomůže cítit se v klidu, připraveně a sebejistě…" at bounding box center [844, 203] width 300 height 147
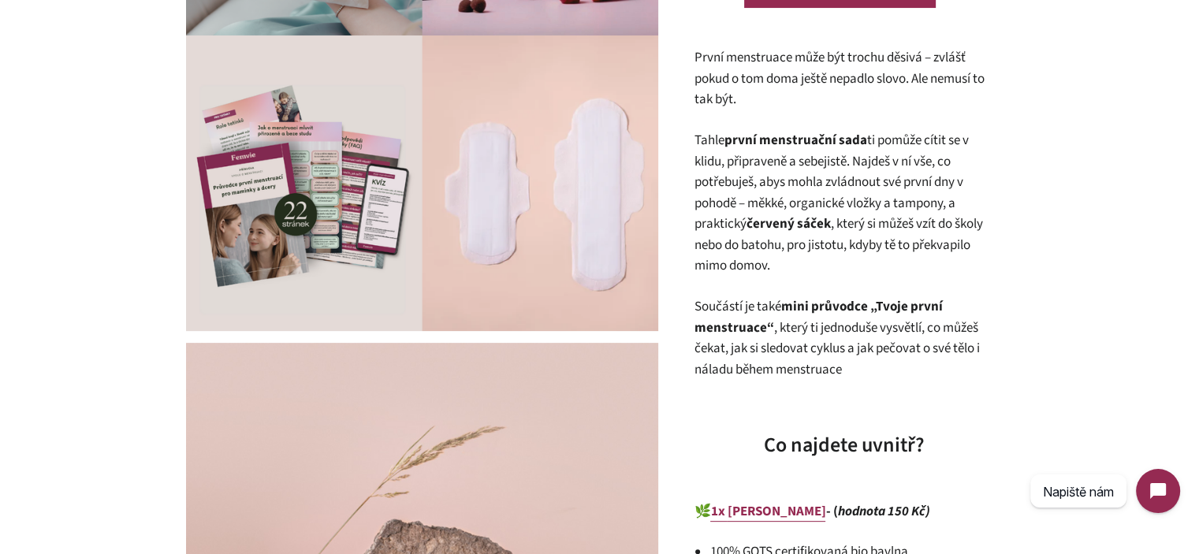
scroll to position [711, 0]
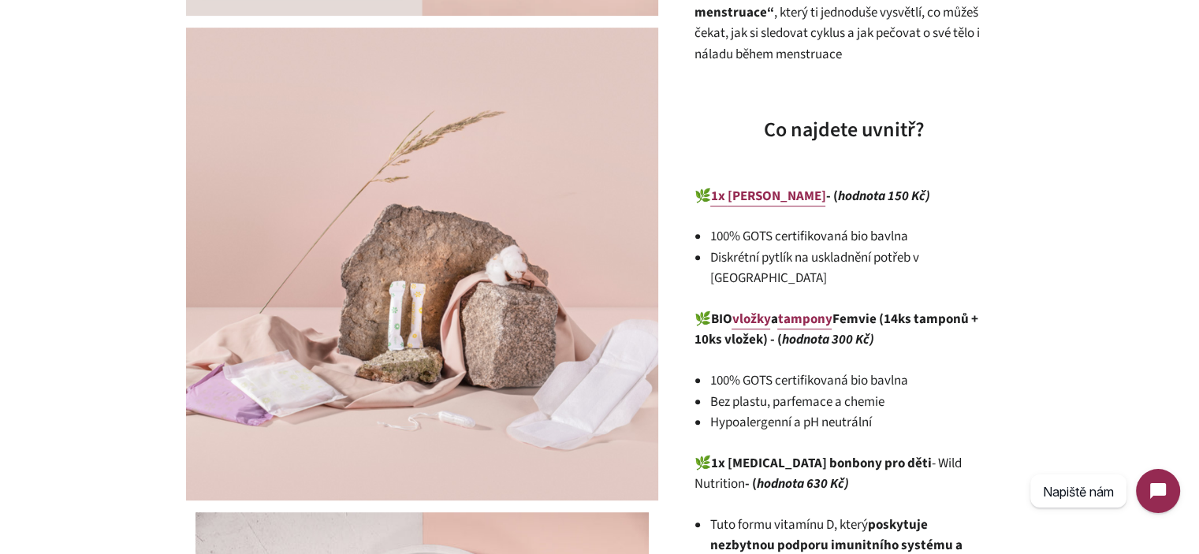
click at [817, 244] on li "100% GOTS certifikovaná bio bavlna" at bounding box center [851, 236] width 284 height 21
drag, startPoint x: 817, startPoint y: 244, endPoint x: 808, endPoint y: 205, distance: 39.6
click at [817, 244] on li "100% GOTS certifikovaná bio bavlna" at bounding box center [851, 236] width 284 height 21
click at [955, 229] on li "100% GOTS certifikovaná bio bavlna" at bounding box center [851, 236] width 284 height 21
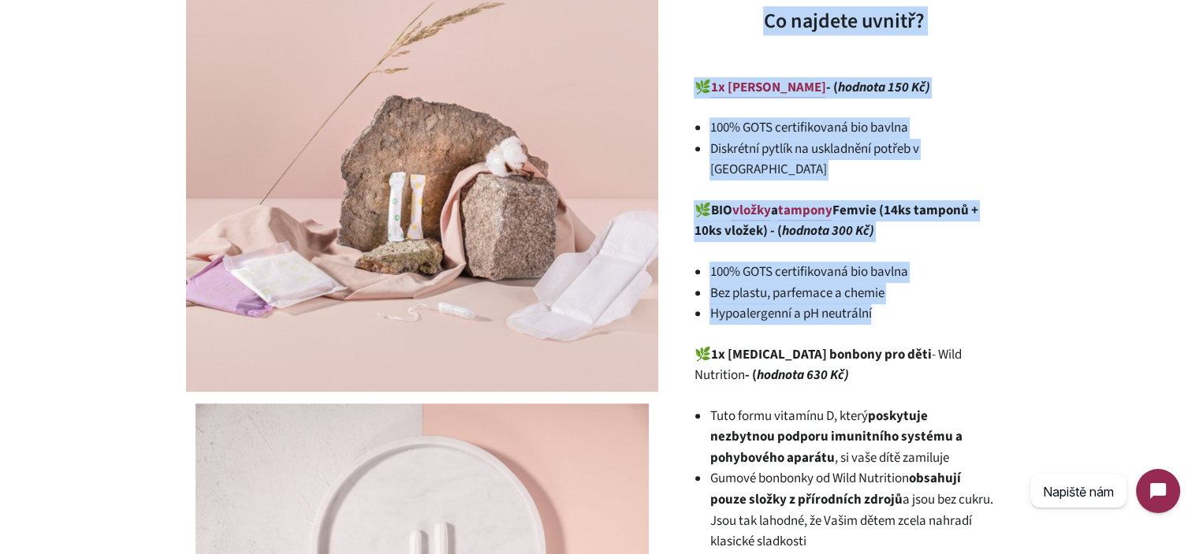
scroll to position [720, 0]
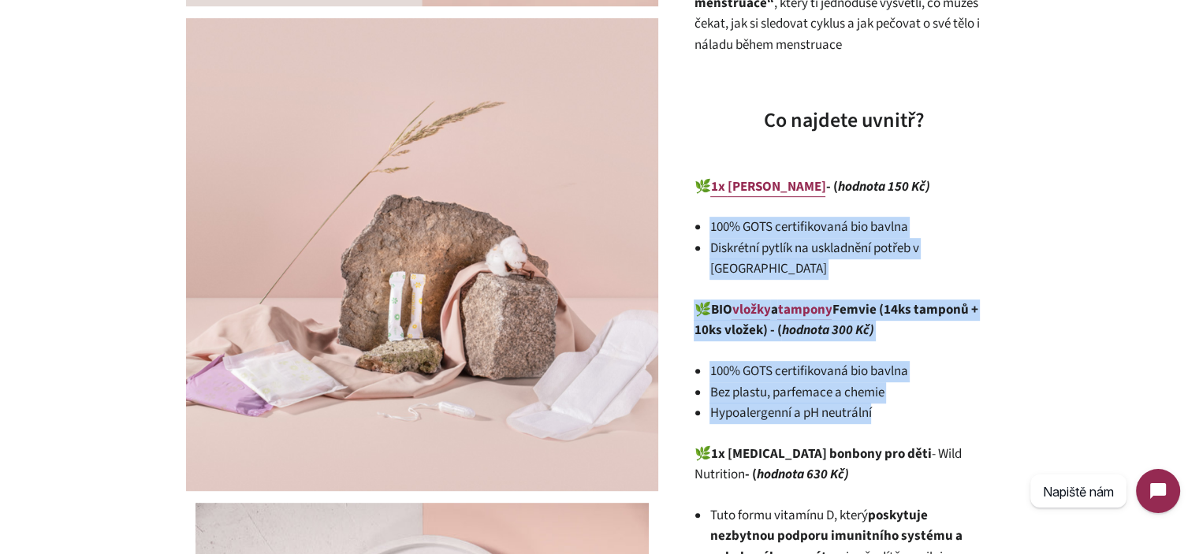
drag, startPoint x: 902, startPoint y: 169, endPoint x: 709, endPoint y: 225, distance: 201.1
click at [709, 225] on div "První menstruace může být trochu děsivá – zvlášť pokud o tom doma ještě nepadlo…" at bounding box center [844, 374] width 300 height 1302
copy div "100% GOTS certifikovaná bio bavlna Diskrétní pytlík na uskladnění potřeb v bato…"
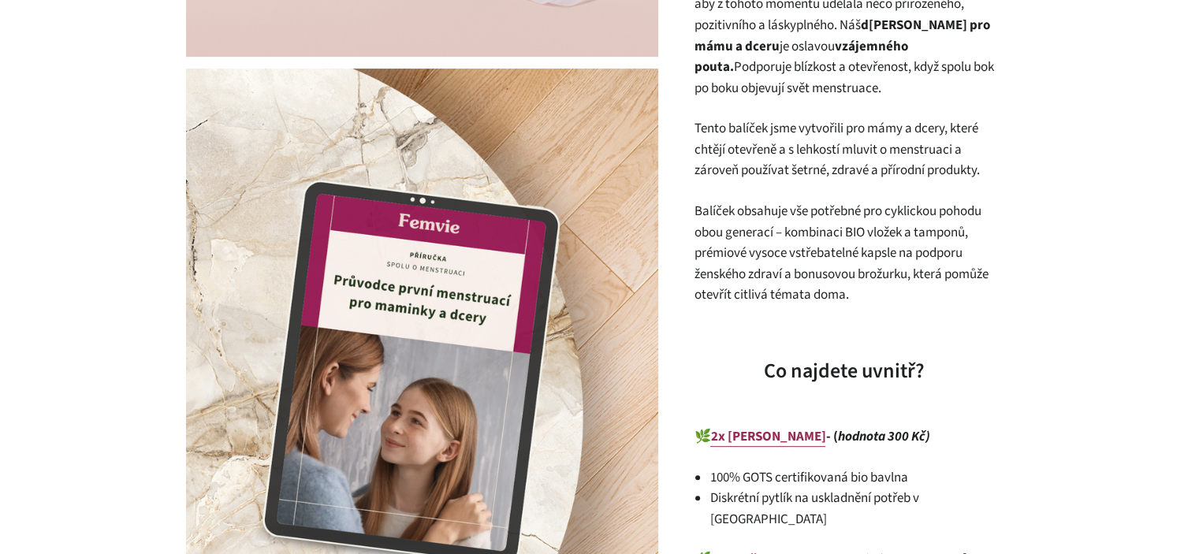
scroll to position [1025, 0]
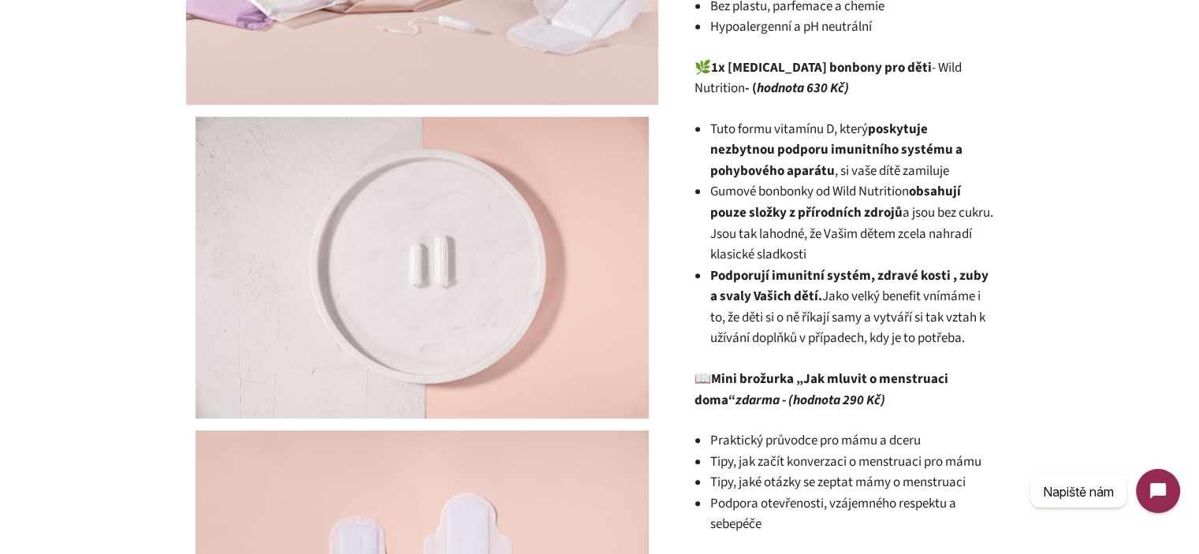
scroll to position [1104, 0]
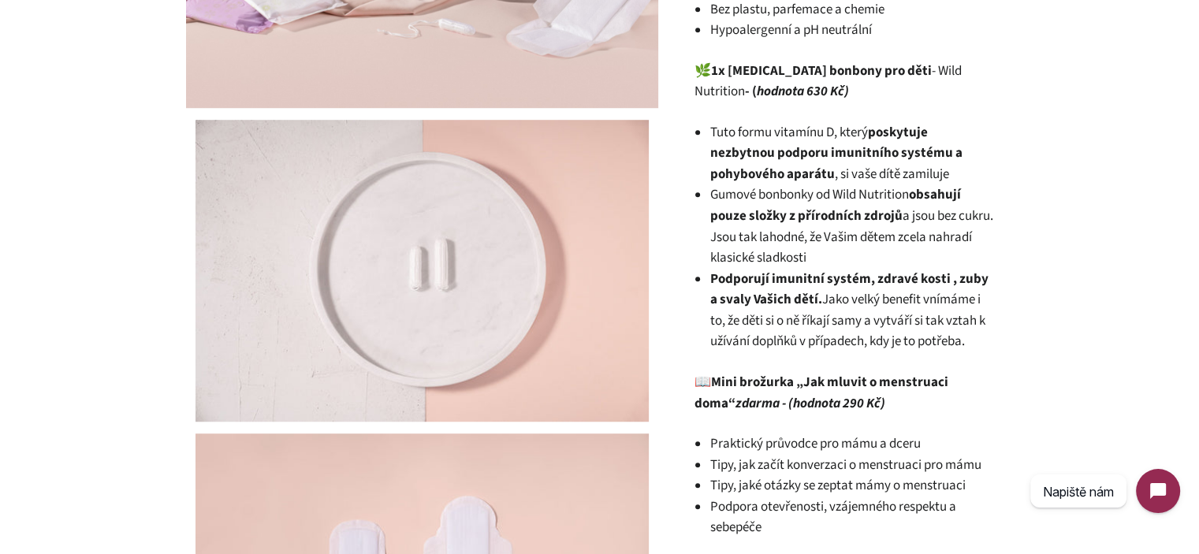
click at [780, 394] on em "zdarma - (hodnota 290 Kč)" at bounding box center [810, 403] width 150 height 19
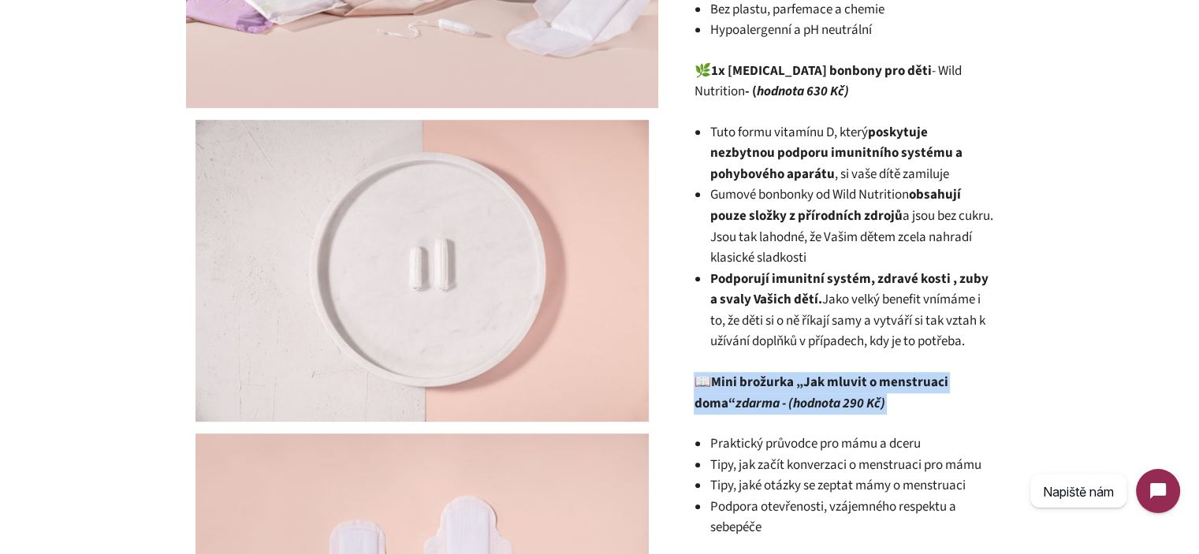
click at [780, 394] on em "zdarma - (hodnota 290 Kč)" at bounding box center [810, 403] width 150 height 19
copy div "📖 Mini brožurka „Jak mluvit o menstruaci doma“ zdarma - (hodnota 290 Kč)"
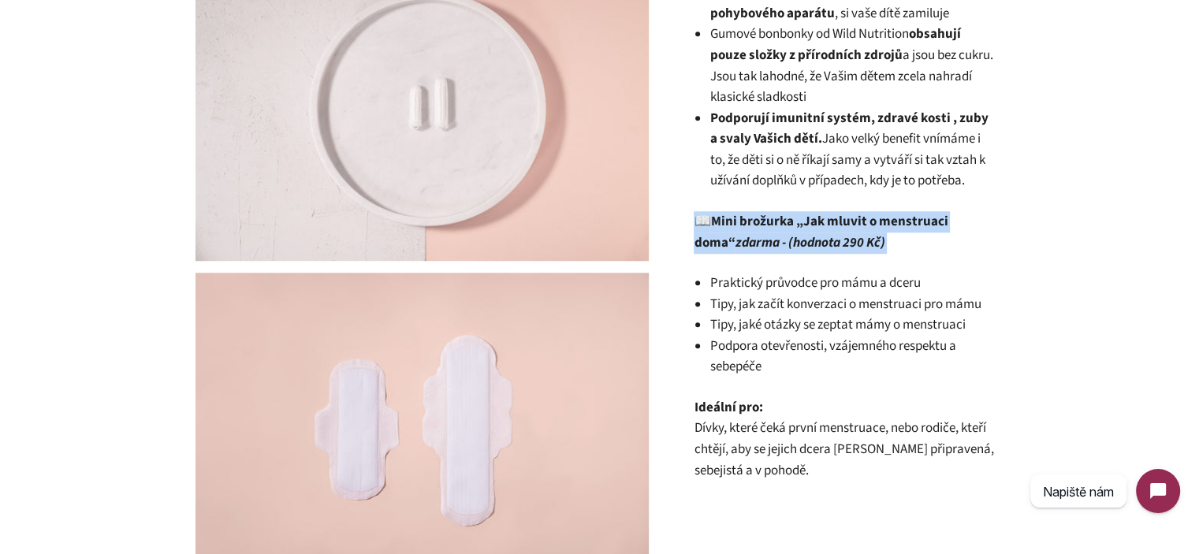
scroll to position [1261, 0]
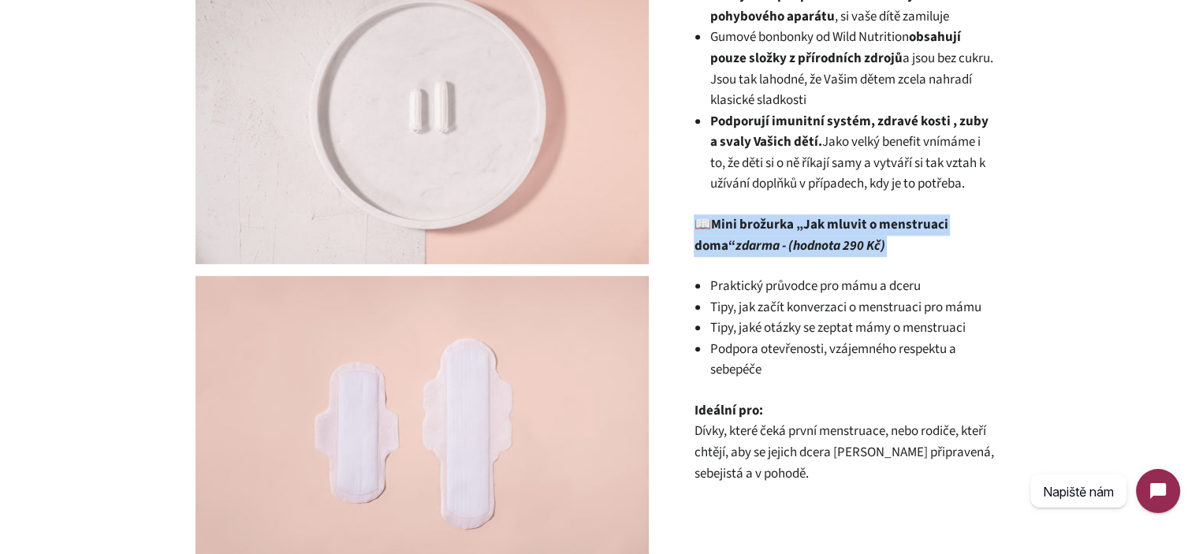
click at [836, 236] on em "zdarma - (hodnota 290 Kč)" at bounding box center [810, 245] width 150 height 19
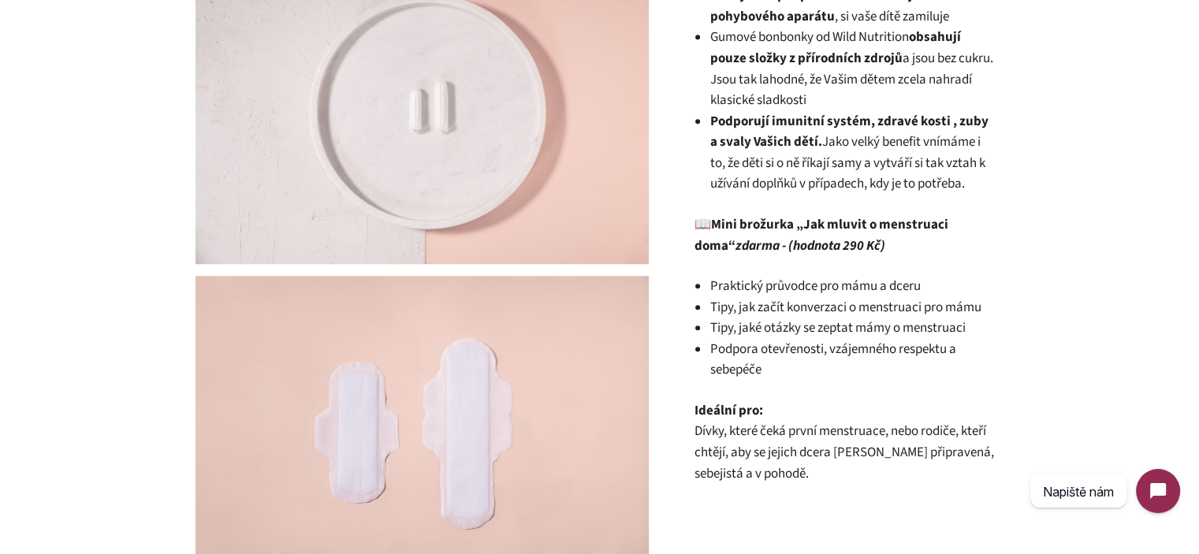
click at [854, 276] on li "Praktický průvodce pro mámu a dceru" at bounding box center [851, 286] width 284 height 21
